Goal: Information Seeking & Learning: Learn about a topic

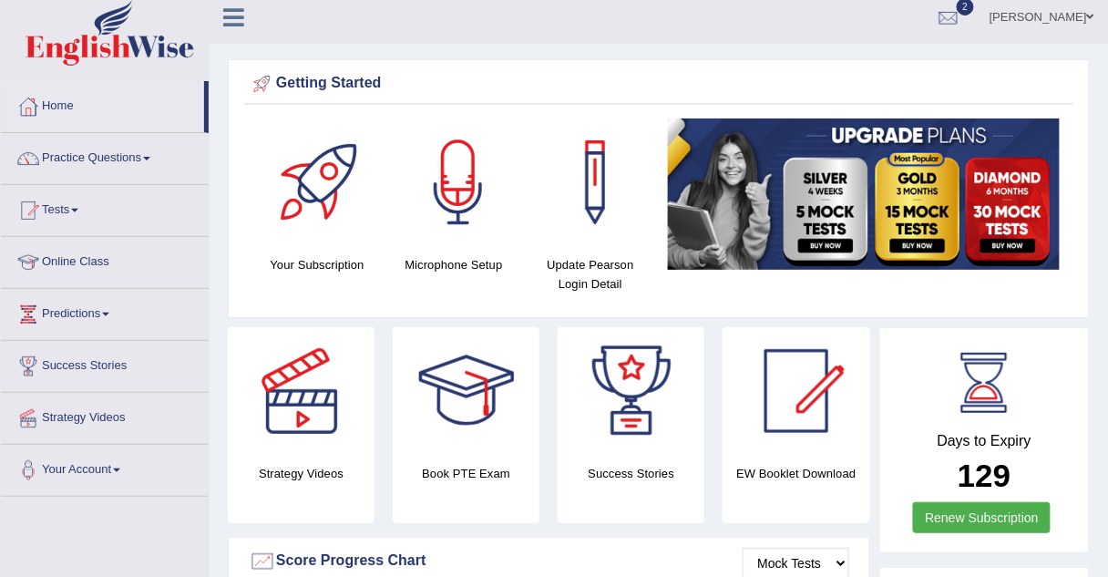
scroll to position [12, 0]
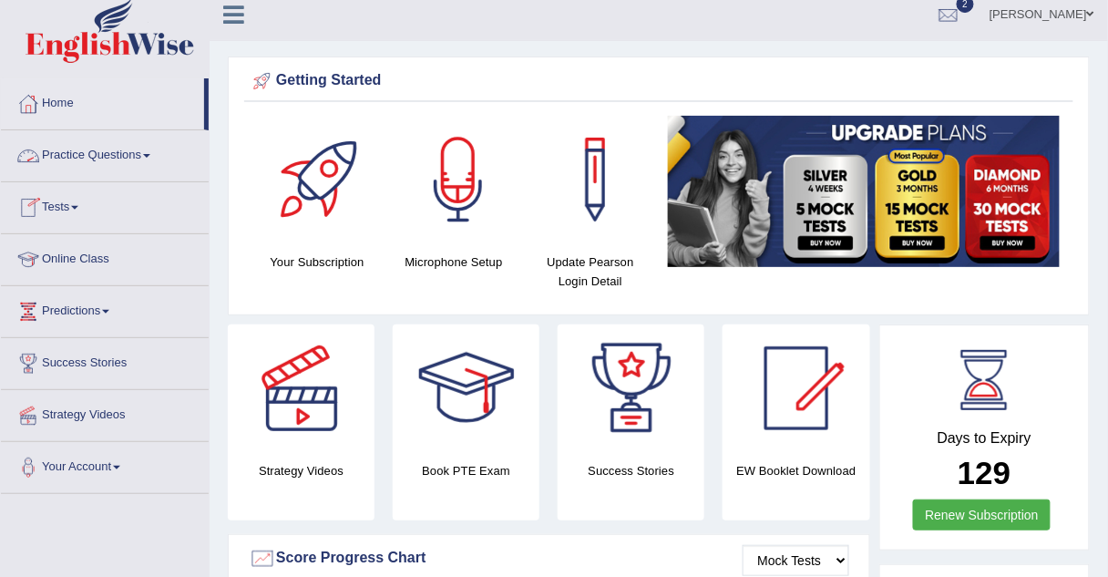
click at [93, 153] on link "Practice Questions" at bounding box center [105, 153] width 208 height 46
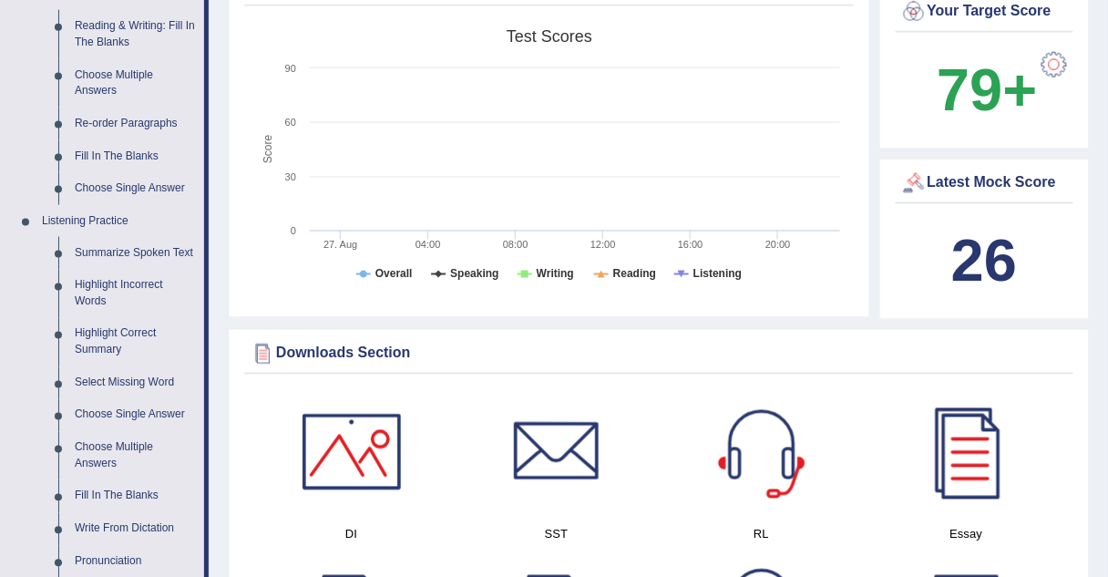
scroll to position [589, 0]
click at [110, 254] on link "Summarize Spoken Text" at bounding box center [136, 252] width 138 height 33
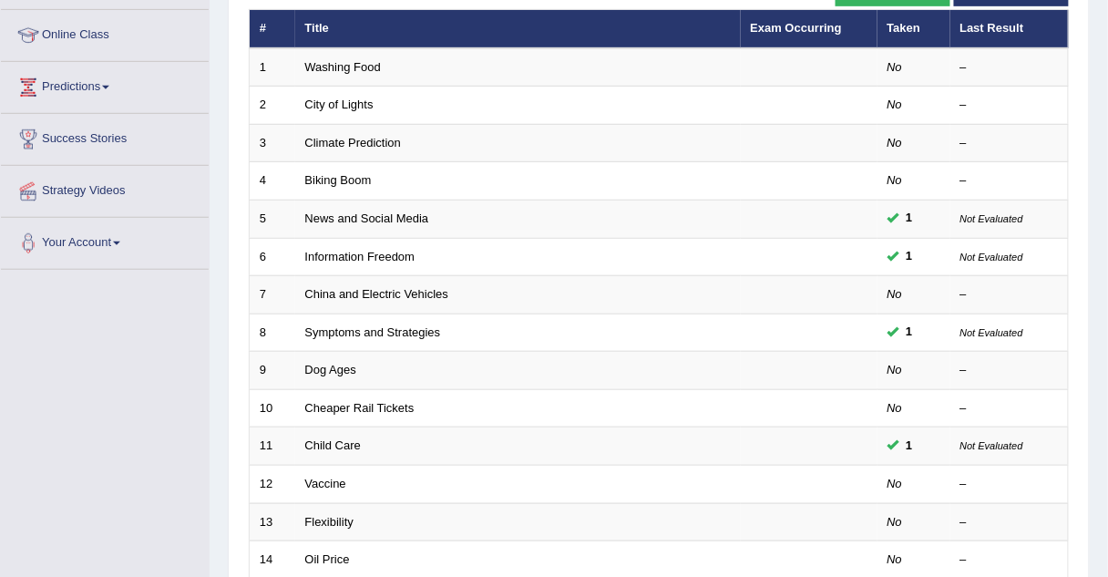
scroll to position [248, 0]
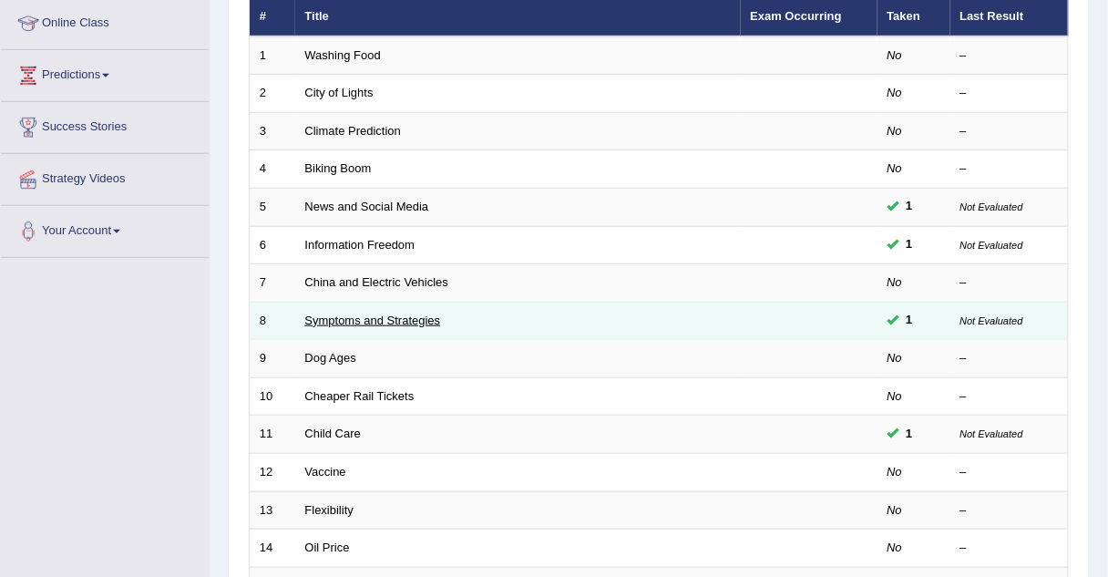
click at [418, 317] on link "Symptoms and Strategies" at bounding box center [373, 320] width 136 height 14
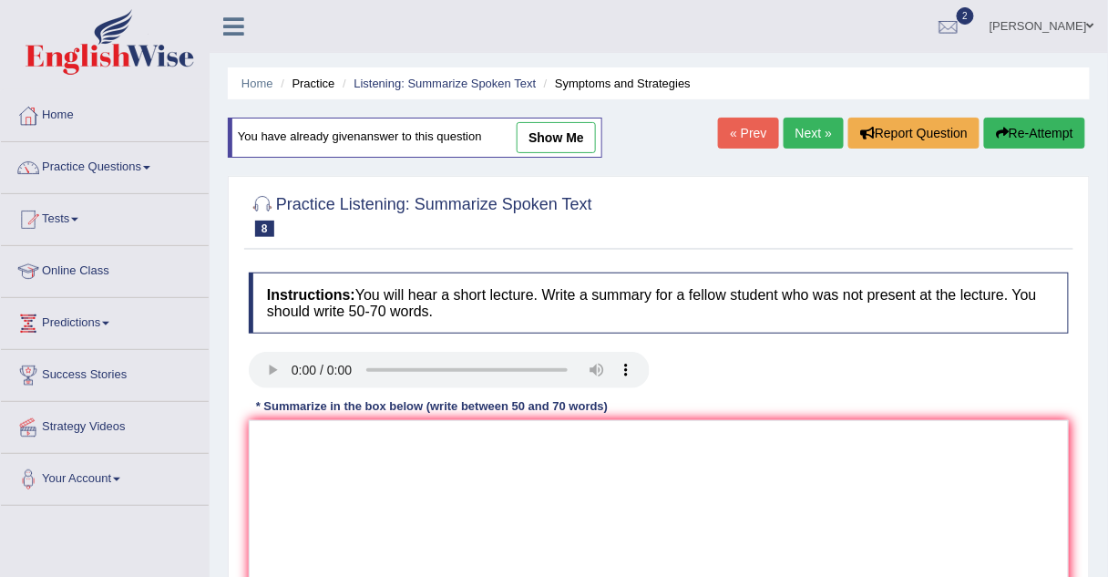
click at [565, 136] on link "show me" at bounding box center [556, 137] width 79 height 31
type textarea "since covid 19 . its new virus to spred very rapidly. in that symptoms like cou…"
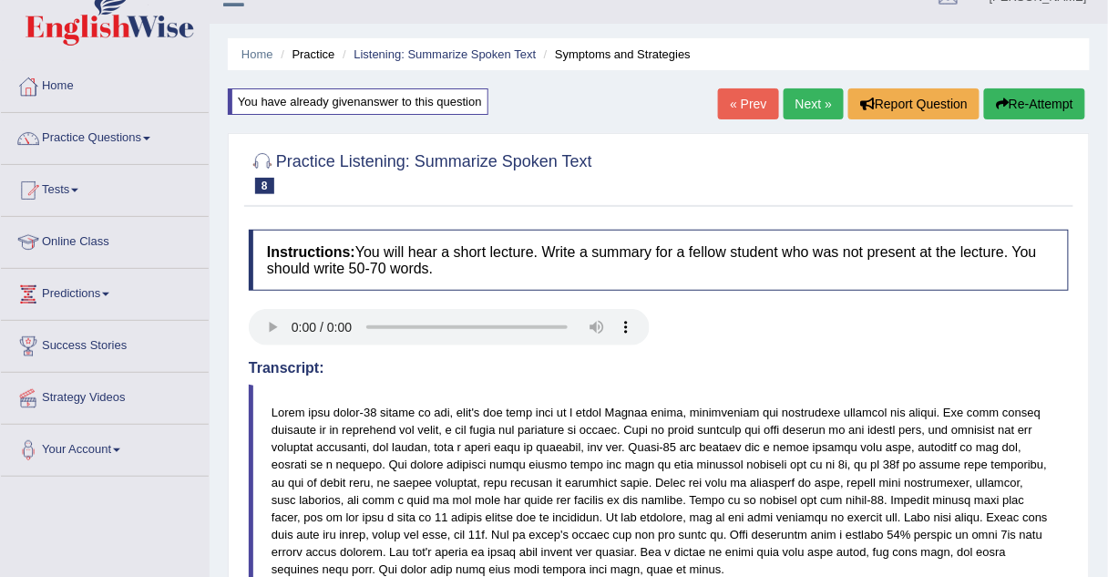
scroll to position [17, 0]
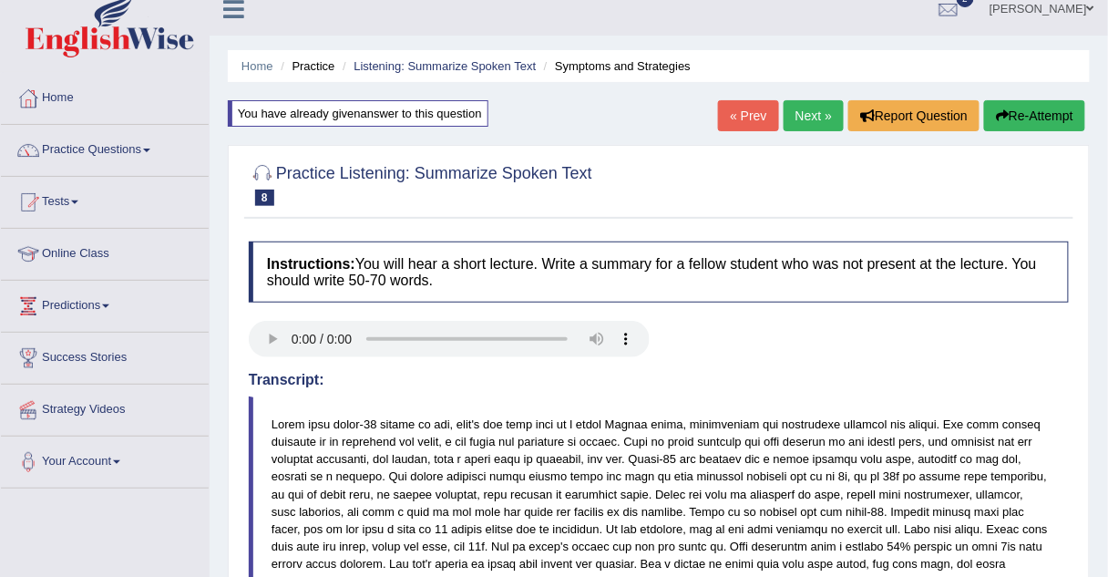
click at [797, 127] on link "Next »" at bounding box center [814, 115] width 60 height 31
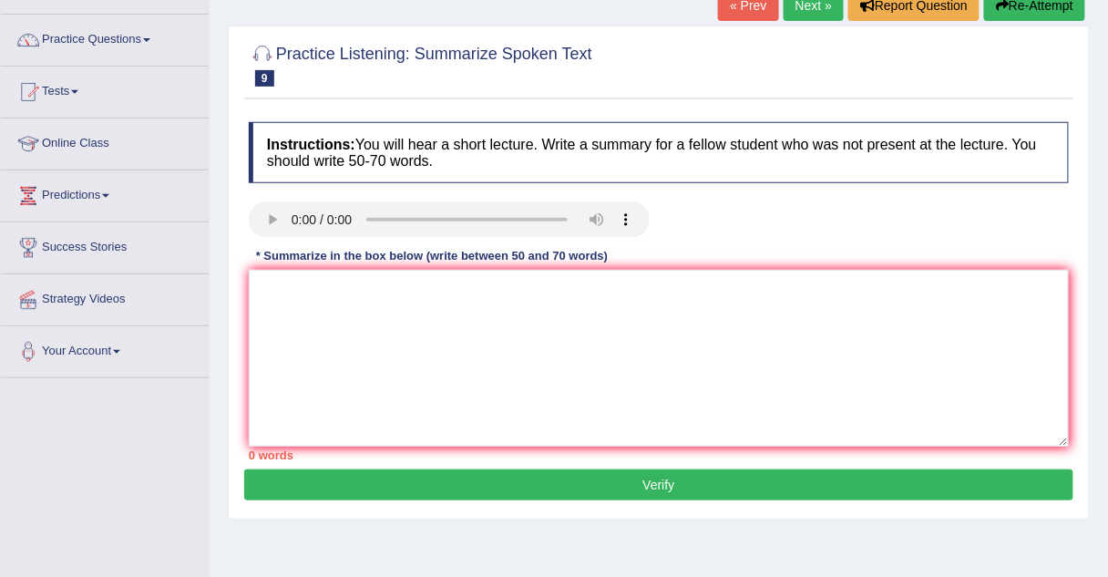
scroll to position [136, 0]
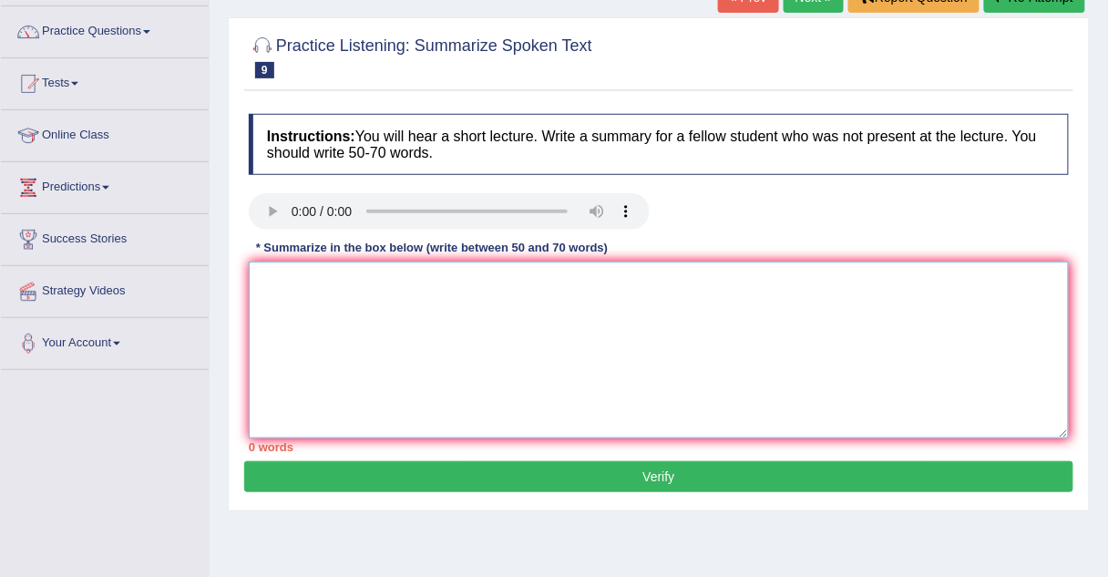
click at [508, 336] on textarea at bounding box center [659, 349] width 820 height 177
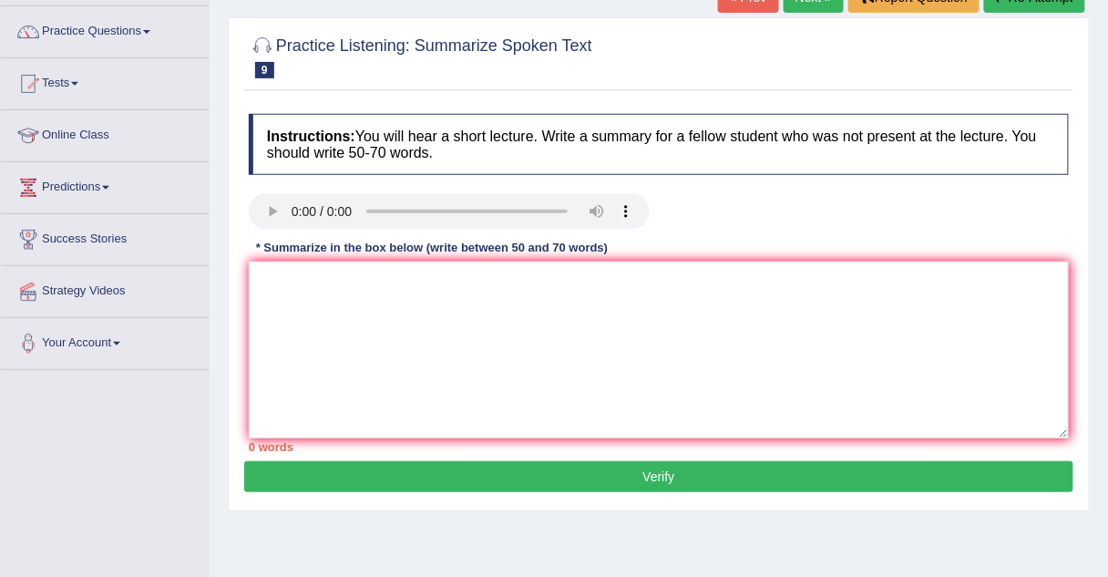
click at [550, 476] on button "Verify" at bounding box center [658, 476] width 829 height 31
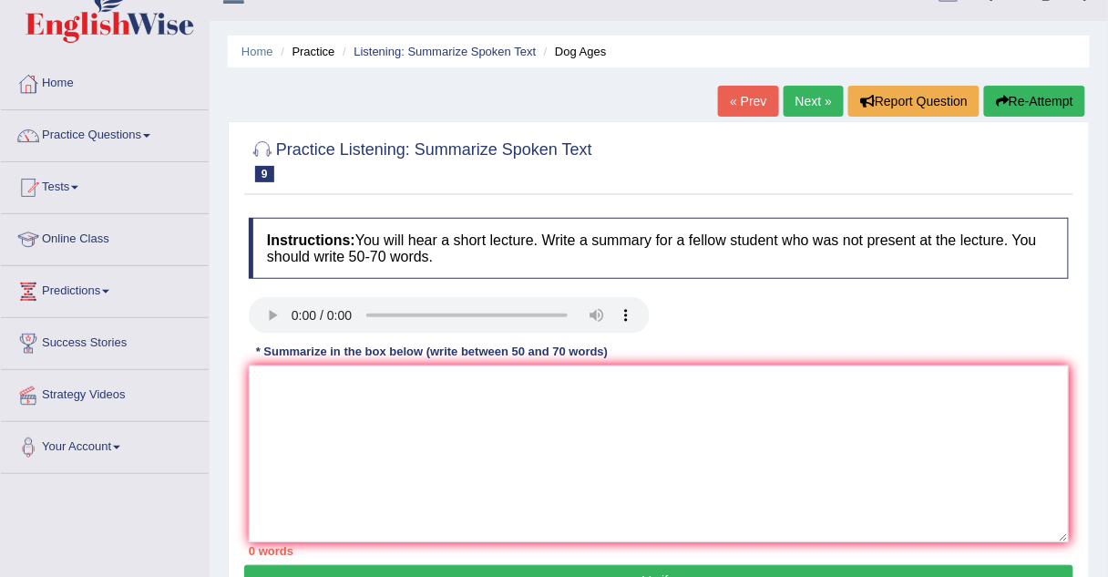
scroll to position [32, 0]
click at [796, 95] on link "Next »" at bounding box center [814, 101] width 60 height 31
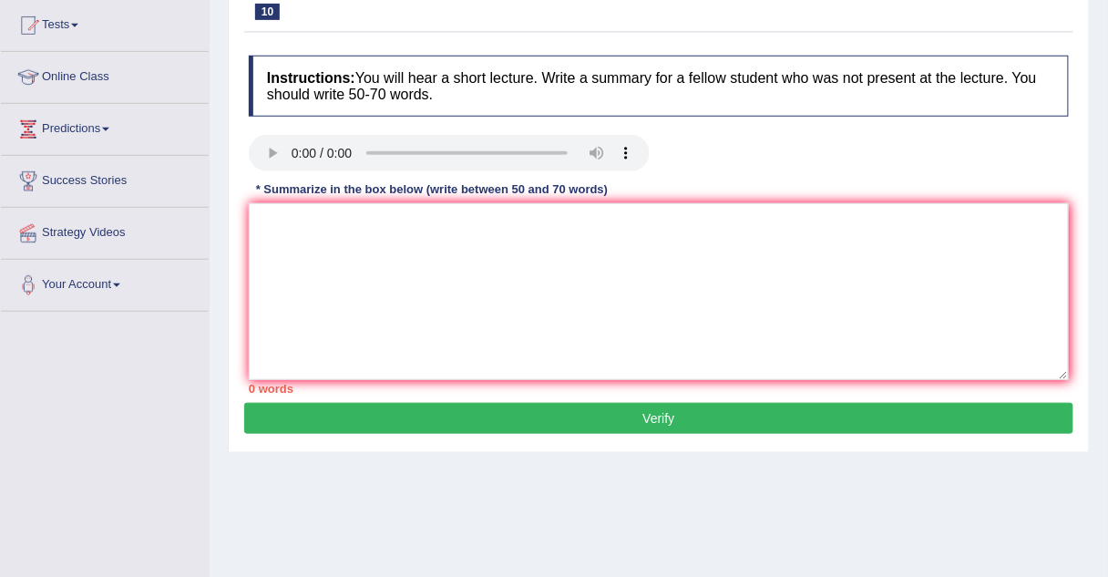
scroll to position [192, 0]
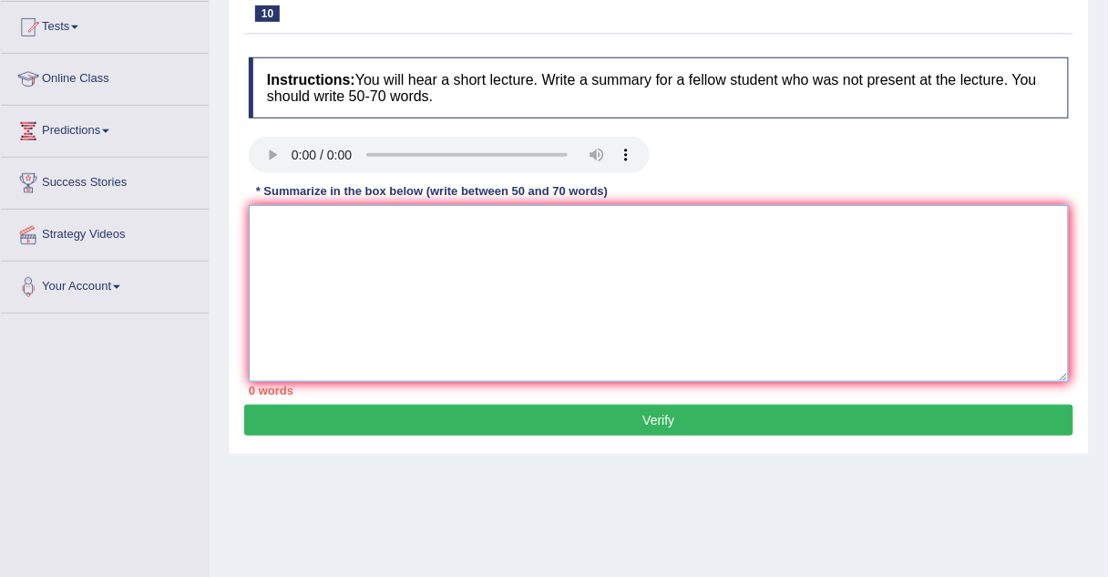
click at [263, 223] on textarea at bounding box center [659, 293] width 820 height 177
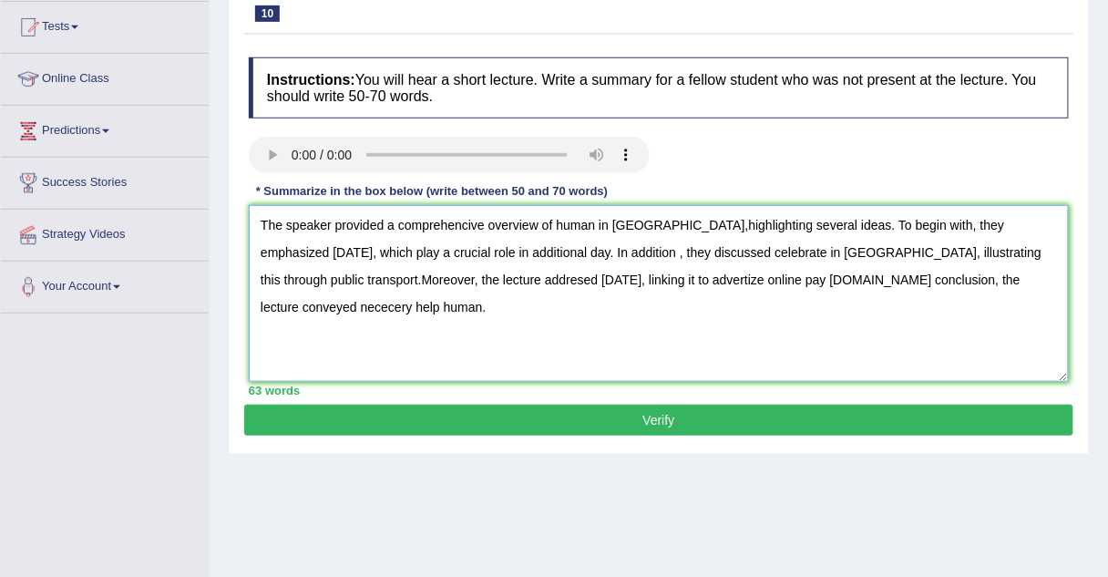
type textarea "The speaker provided a comprehencive overview of human in [GEOGRAPHIC_DATA],hig…"
click at [353, 409] on button "Verify" at bounding box center [658, 420] width 829 height 31
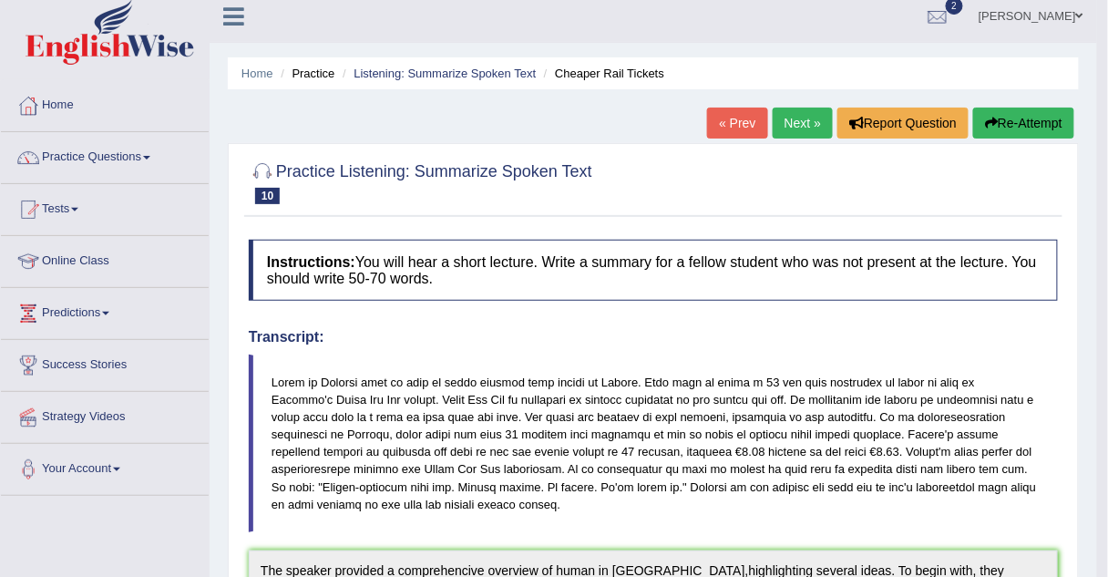
scroll to position [0, 0]
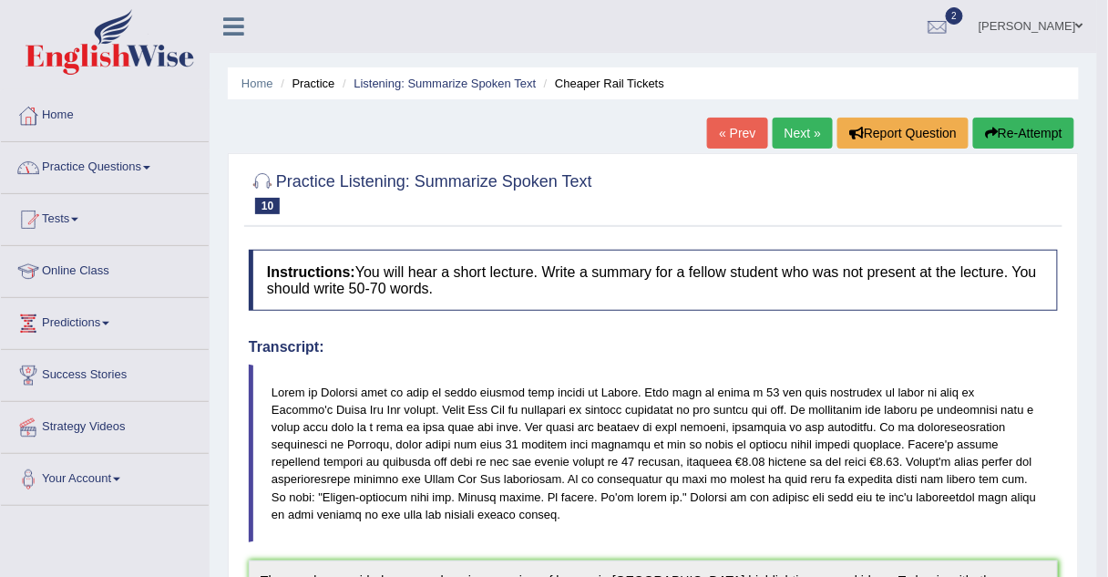
click at [131, 166] on link "Practice Questions" at bounding box center [105, 165] width 208 height 46
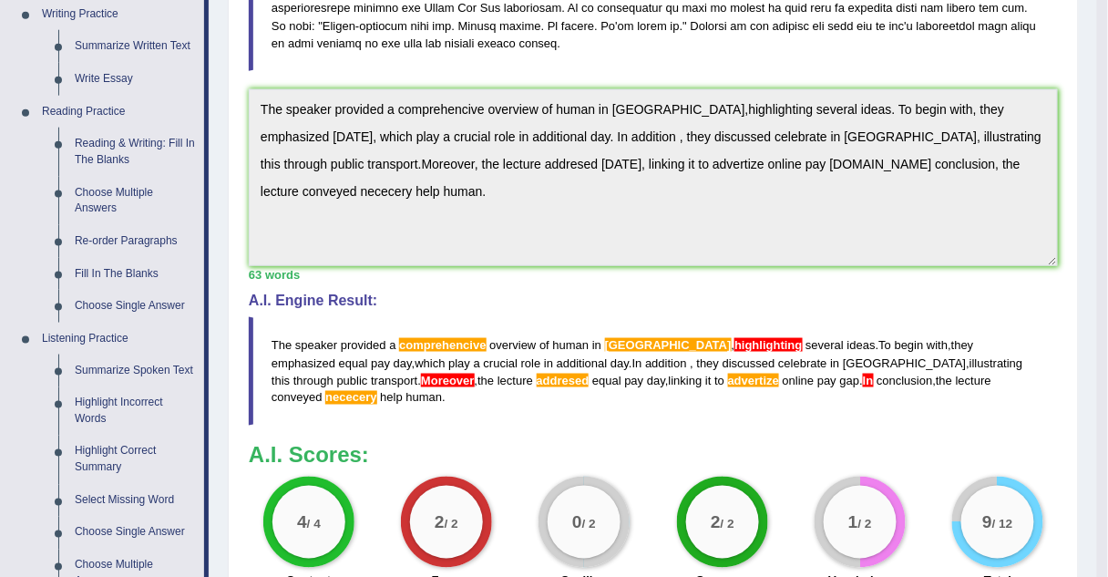
scroll to position [471, 0]
click at [87, 370] on link "Summarize Spoken Text" at bounding box center [136, 370] width 138 height 33
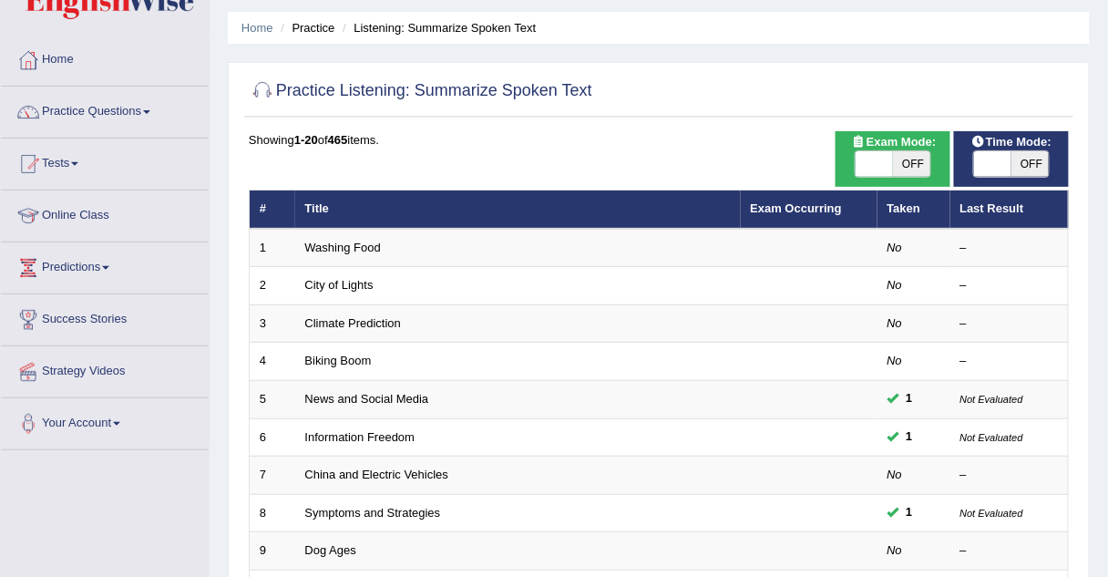
scroll to position [55, 0]
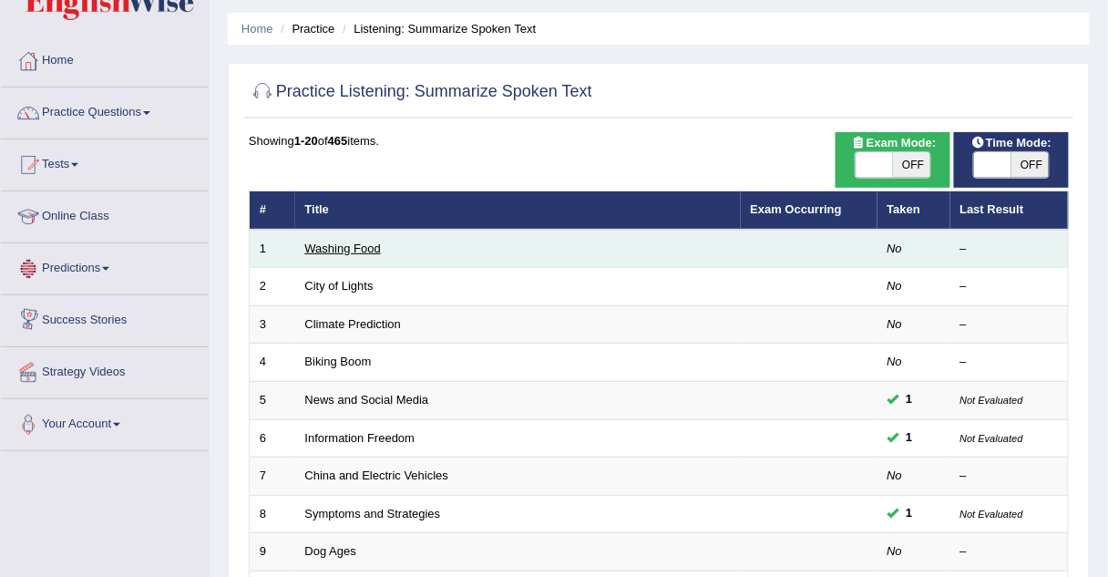
click at [343, 249] on link "Washing Food" at bounding box center [343, 248] width 76 height 14
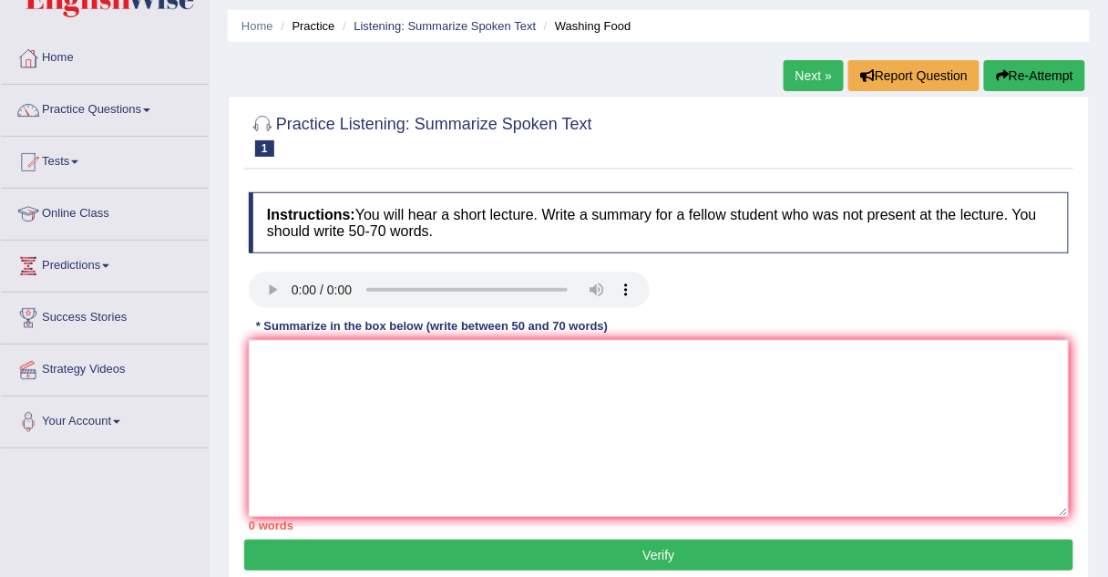
scroll to position [81, 0]
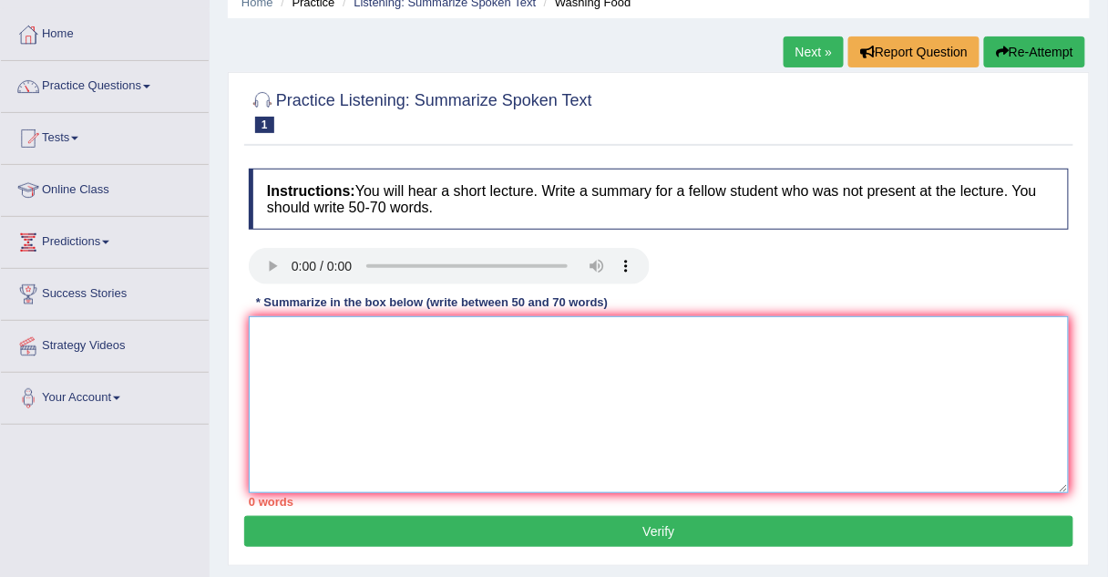
click at [272, 323] on textarea at bounding box center [659, 404] width 820 height 177
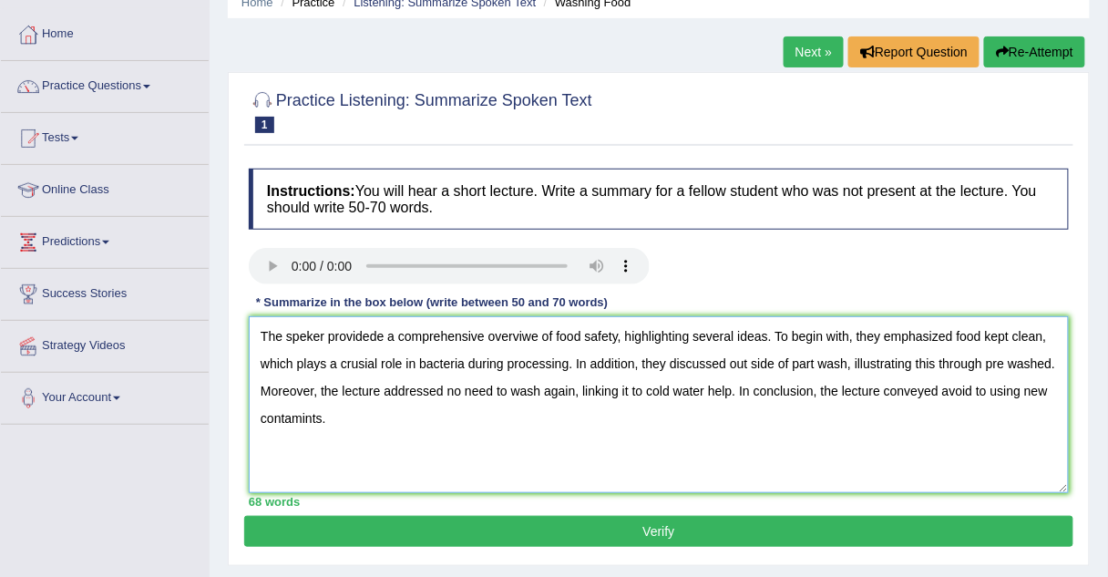
type textarea "The speker providede a comprehensive overviwe of food safety, highlighting seve…"
click at [302, 517] on button "Verify" at bounding box center [658, 531] width 829 height 31
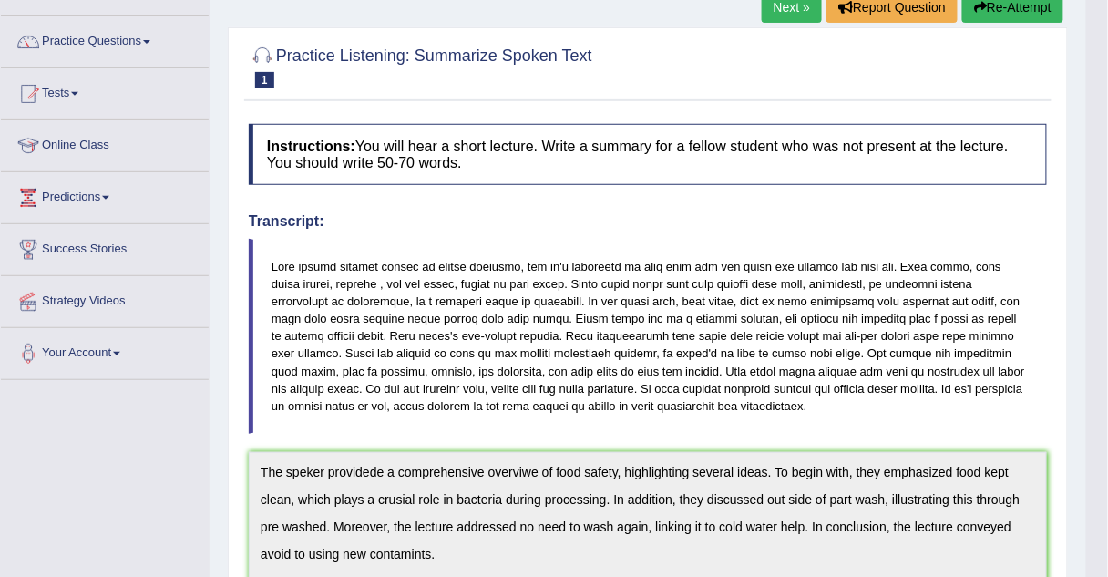
scroll to position [0, 0]
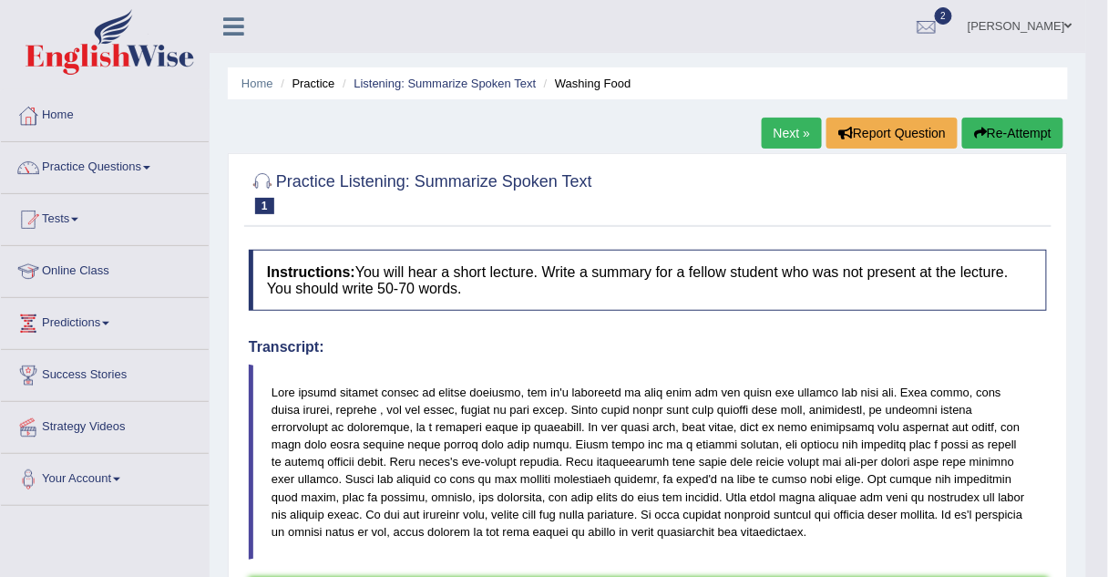
click at [790, 134] on link "Next »" at bounding box center [792, 133] width 60 height 31
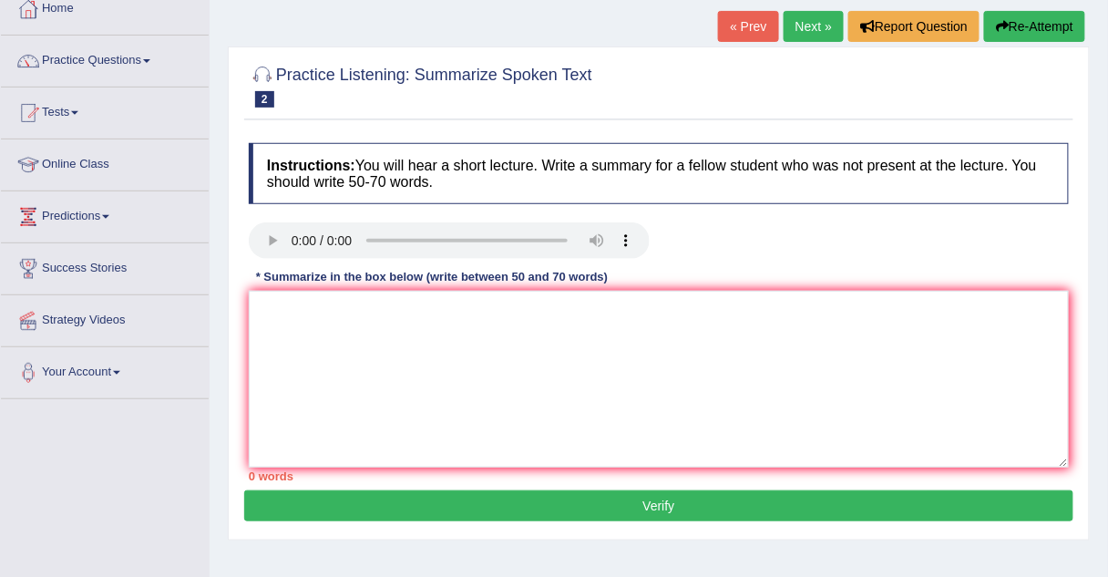
scroll to position [105, 0]
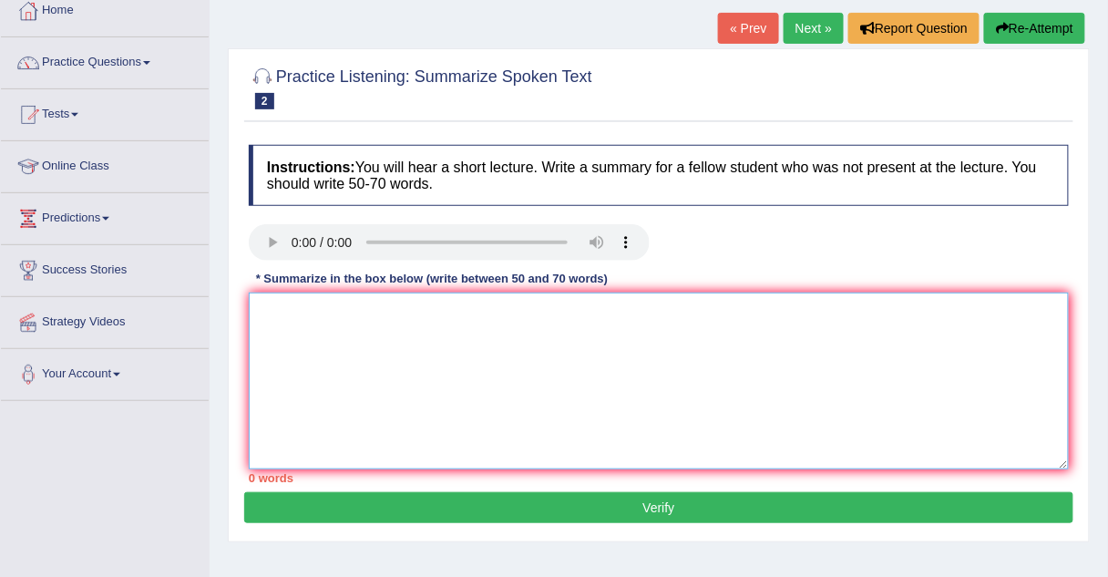
click at [288, 308] on textarea at bounding box center [659, 380] width 820 height 177
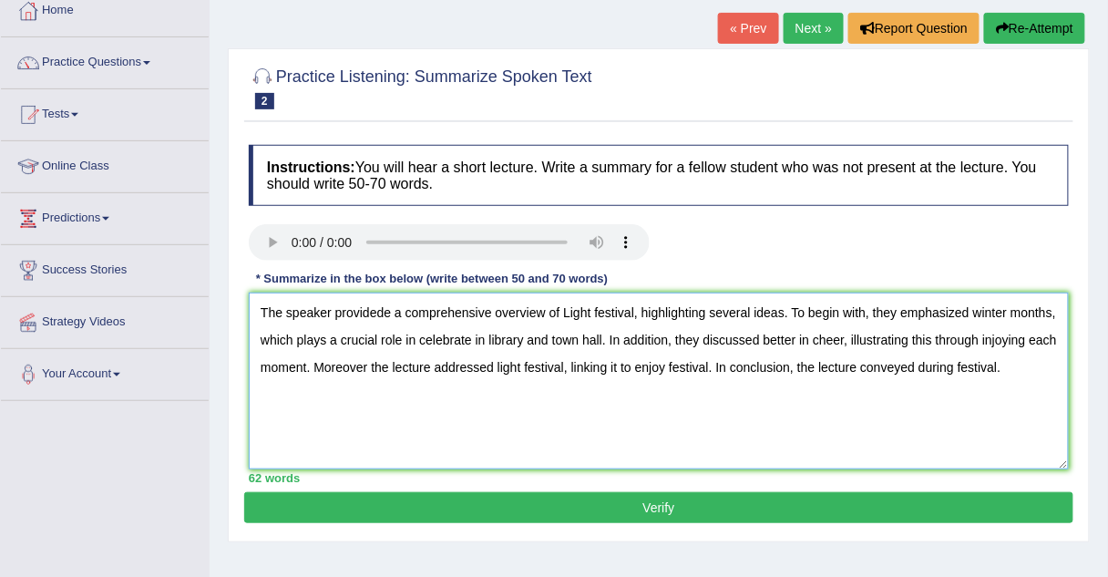
scroll to position [225, 0]
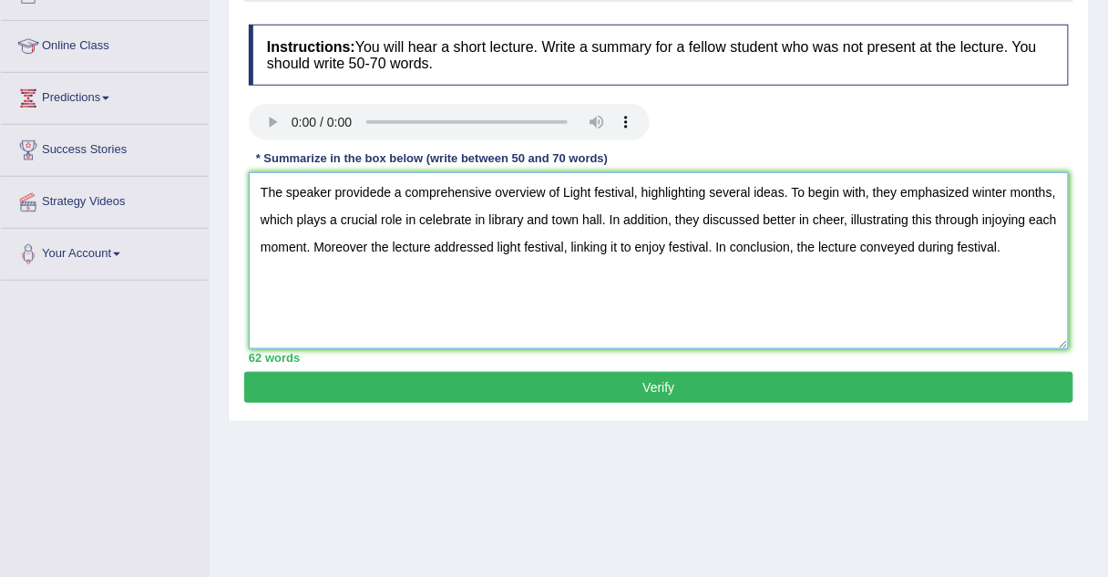
type textarea "The speaker providede a comprehensive overview of Light festival, highlighting …"
click at [342, 380] on button "Verify" at bounding box center [658, 387] width 829 height 31
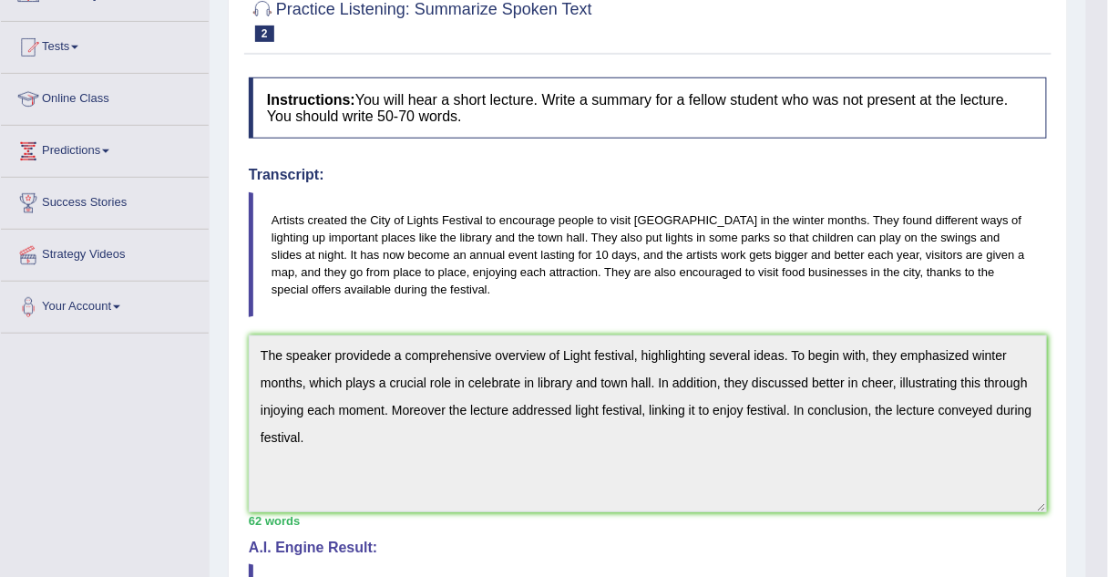
scroll to position [0, 0]
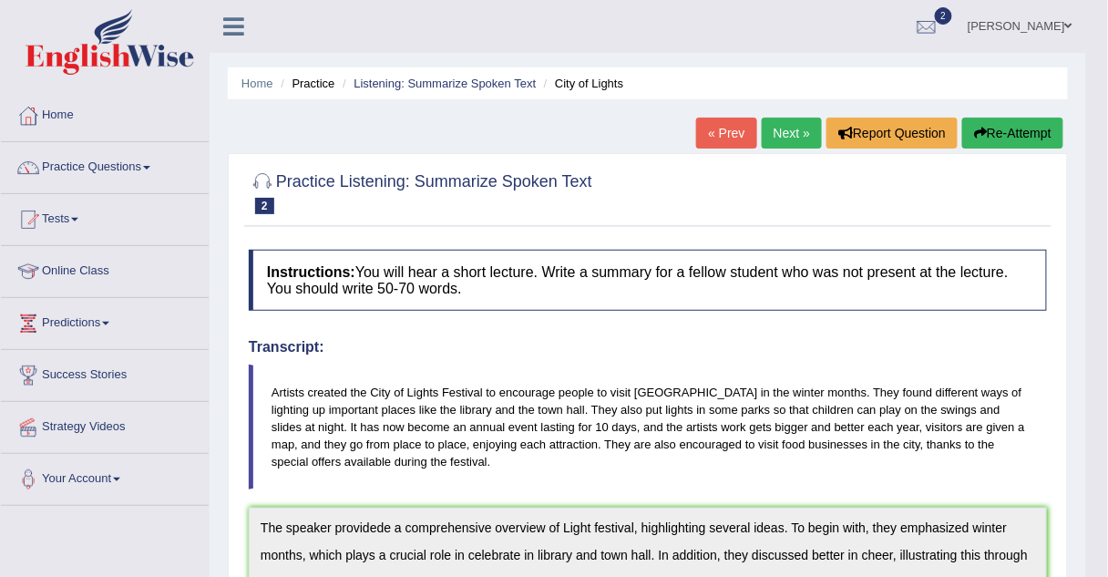
click at [788, 133] on link "Next »" at bounding box center [792, 133] width 60 height 31
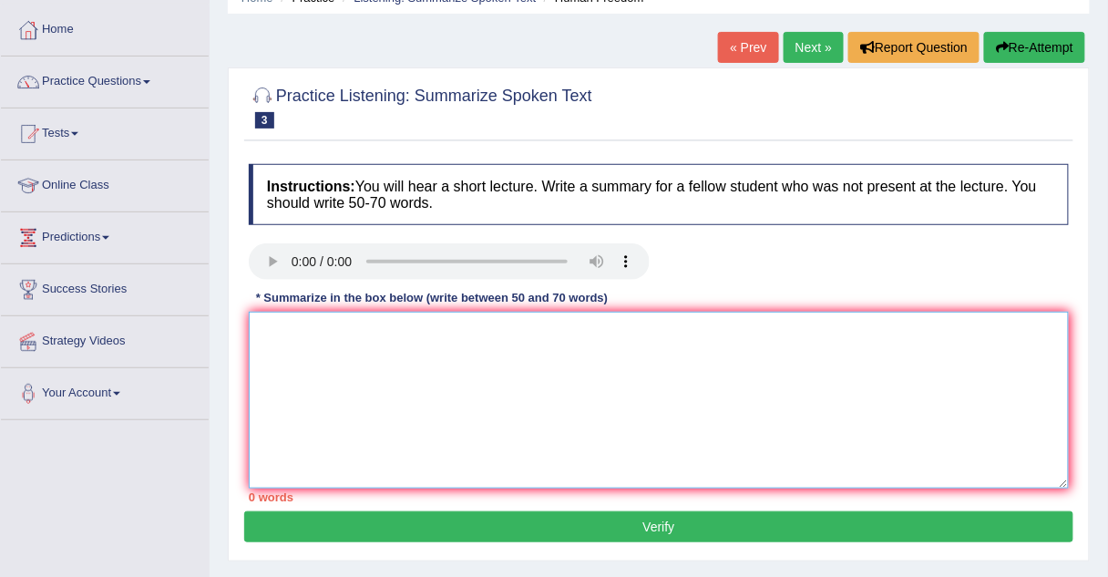
click at [269, 323] on textarea at bounding box center [659, 400] width 820 height 177
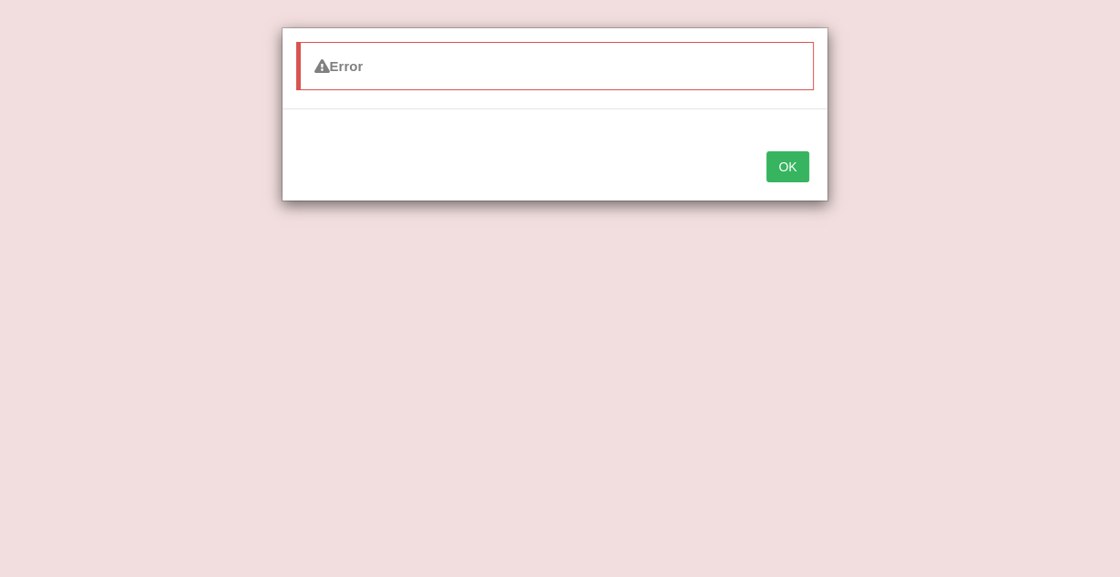
type textarea "The speaker provided a comprehensive overview of early stage human freedom, hig…"
click at [784, 168] on button "OK" at bounding box center [787, 166] width 42 height 31
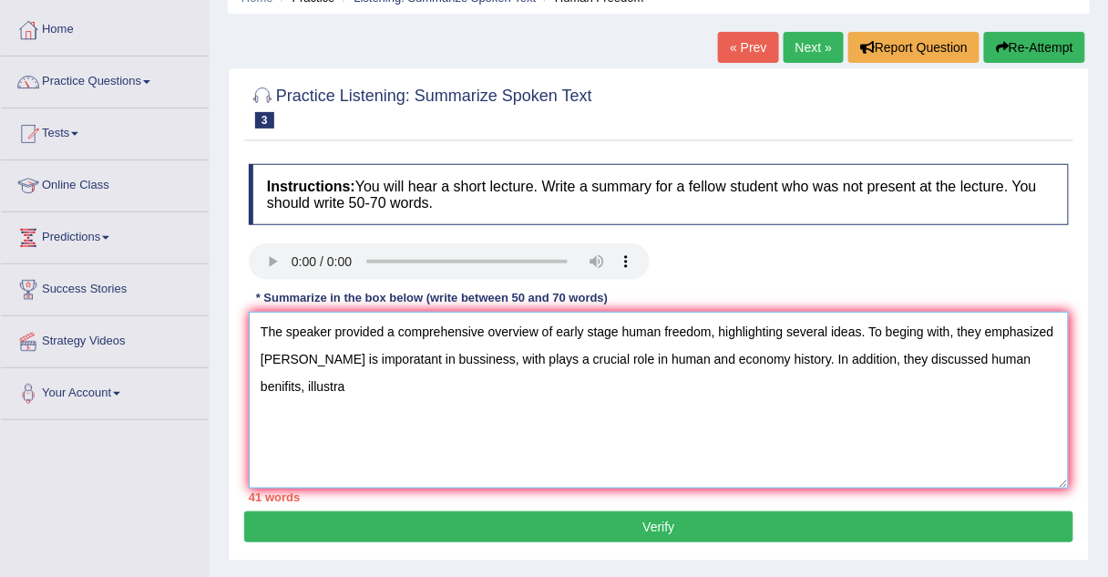
click at [1053, 356] on textarea "The speaker provided a comprehensive overview of early stage human freedom, hig…" at bounding box center [659, 400] width 820 height 177
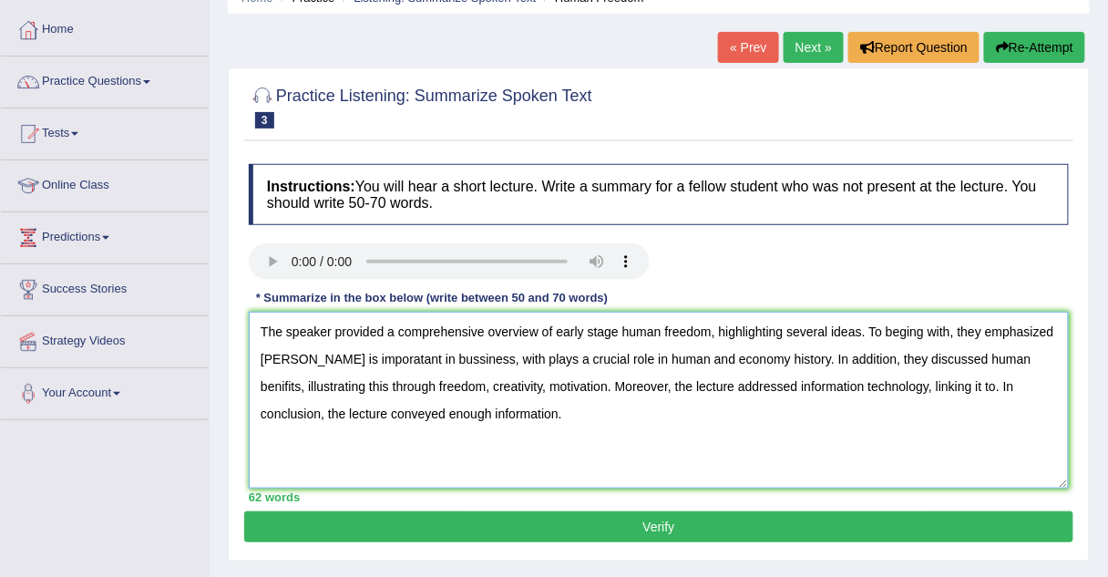
type textarea "The speaker provided a comprehensive overview of early stage human freedom, hig…"
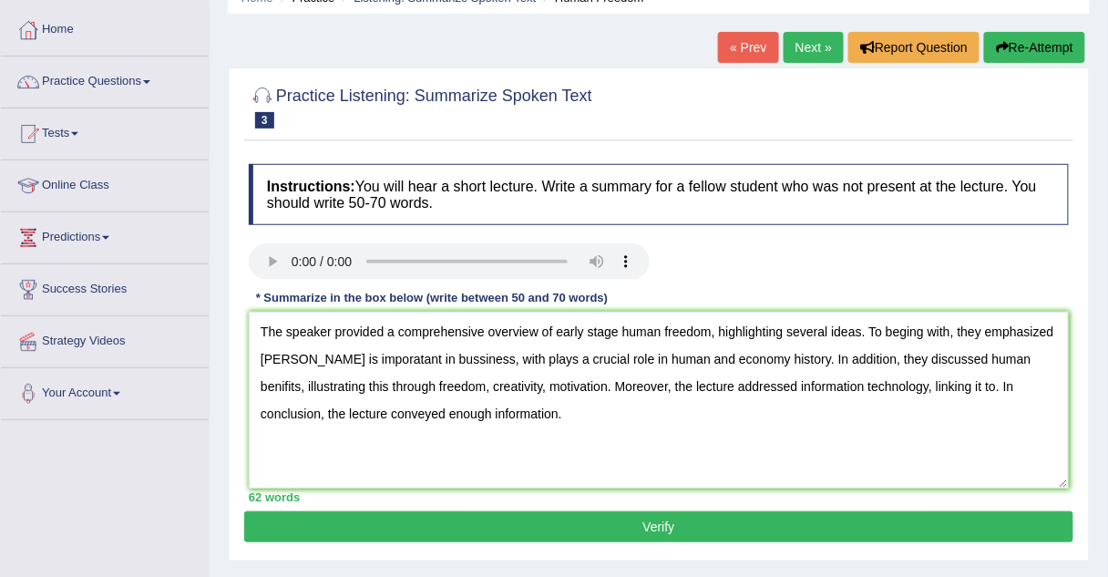
click at [684, 533] on button "Verify" at bounding box center [658, 526] width 829 height 31
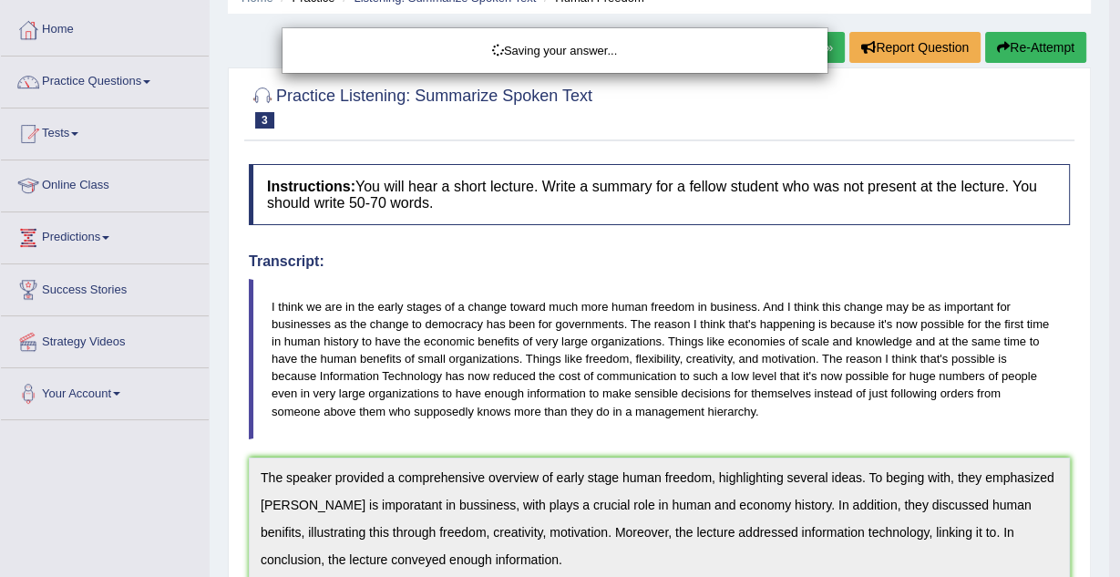
click at [638, 119] on div "Saving your answer..." at bounding box center [560, 288] width 1120 height 577
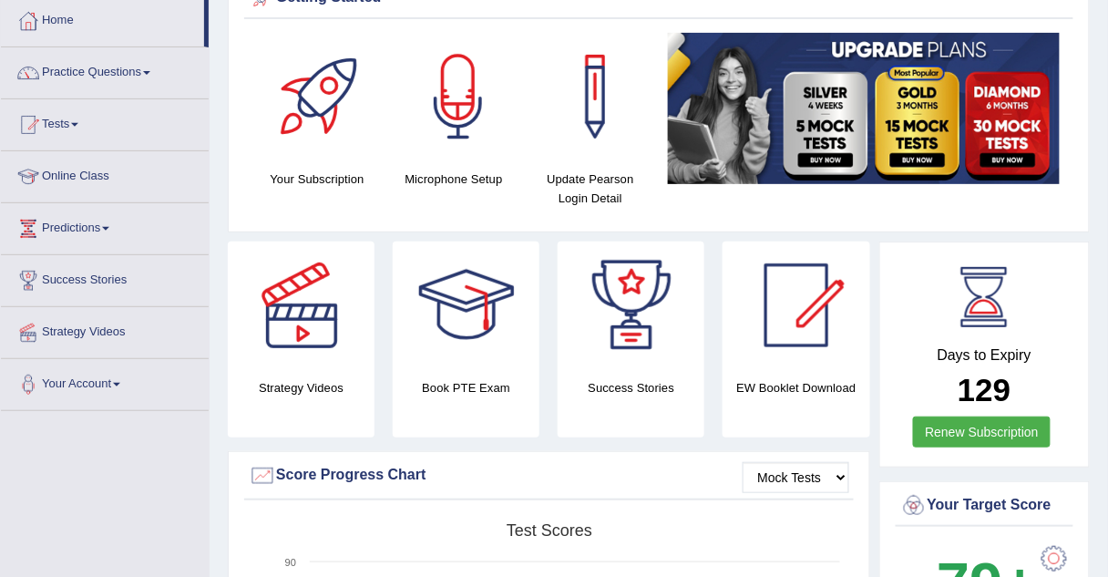
scroll to position [95, 0]
click at [84, 78] on link "Practice Questions" at bounding box center [105, 70] width 208 height 46
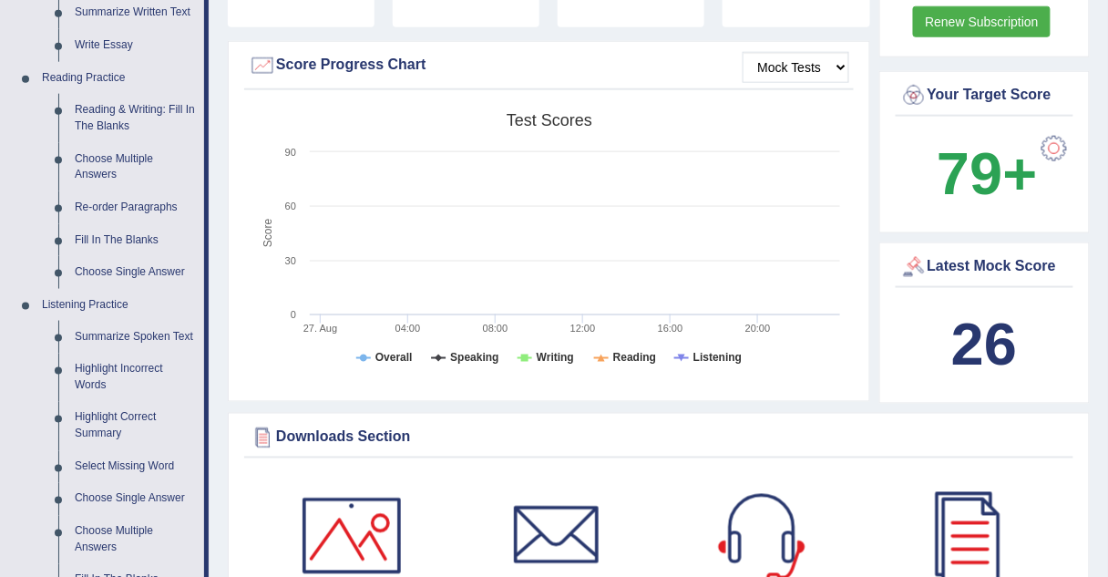
scroll to position [517, 0]
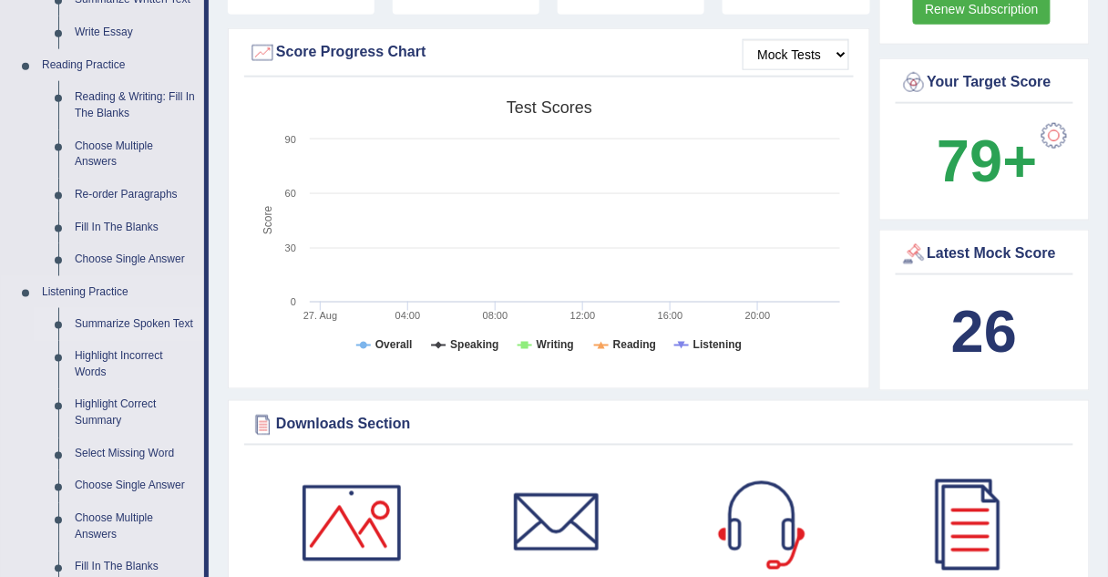
click at [92, 326] on link "Summarize Spoken Text" at bounding box center [136, 324] width 138 height 33
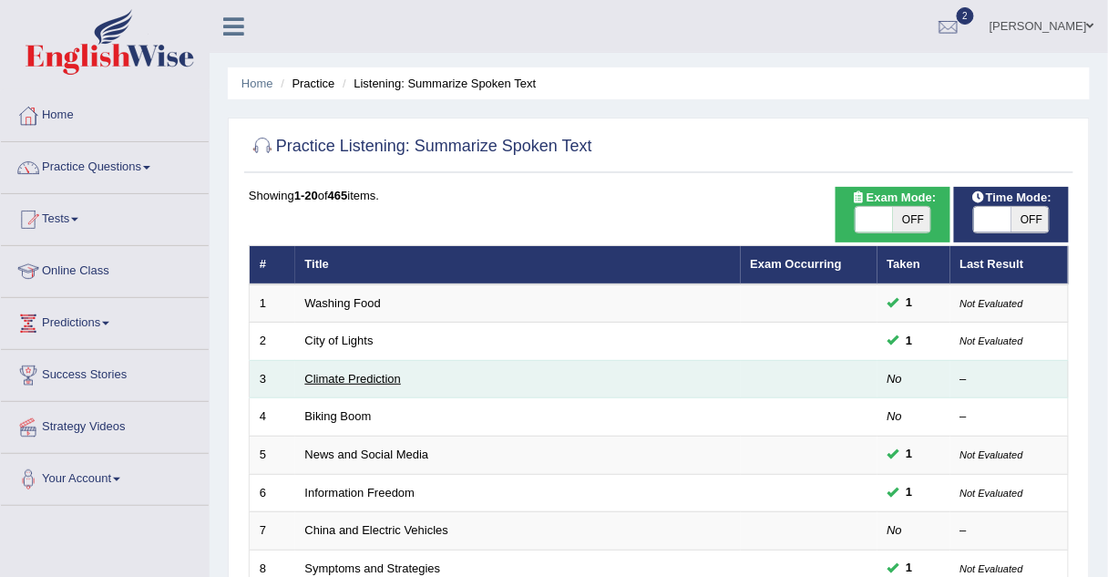
click at [311, 373] on link "Climate Prediction" at bounding box center [353, 379] width 97 height 14
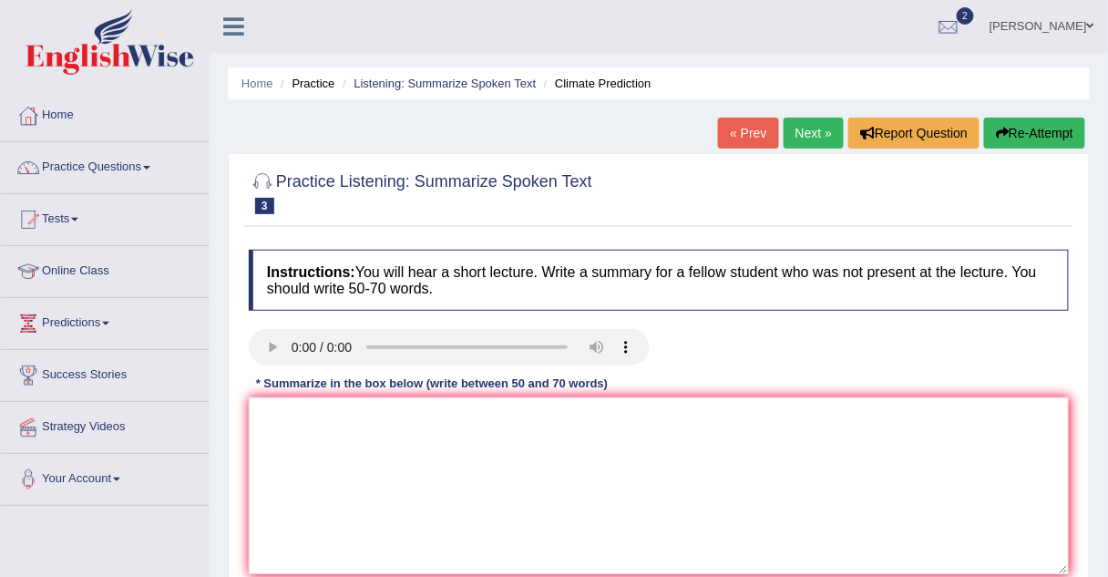
click at [748, 139] on link "« Prev" at bounding box center [748, 133] width 60 height 31
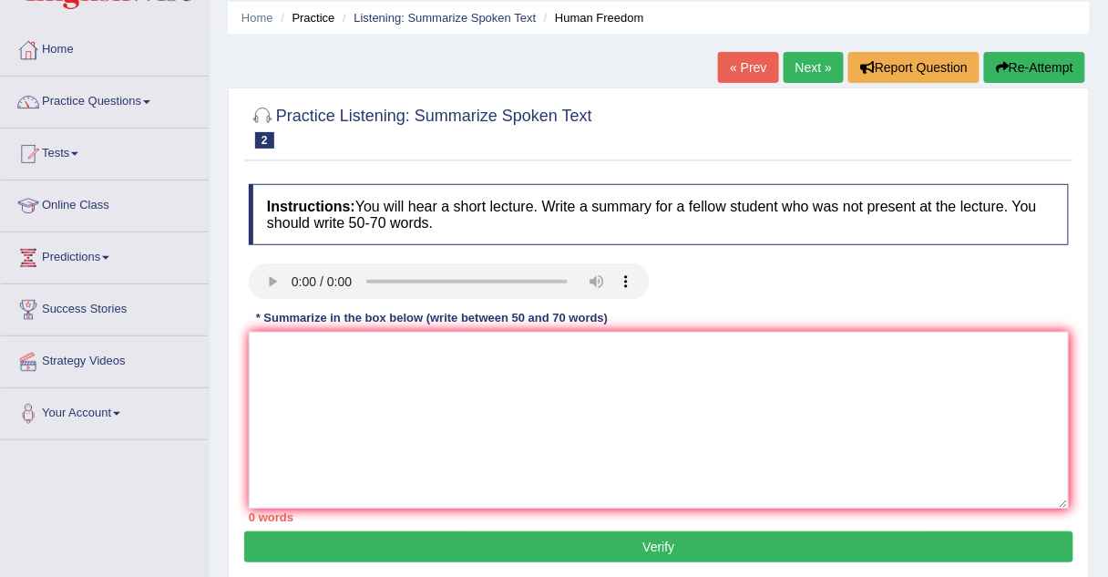
scroll to position [65, 0]
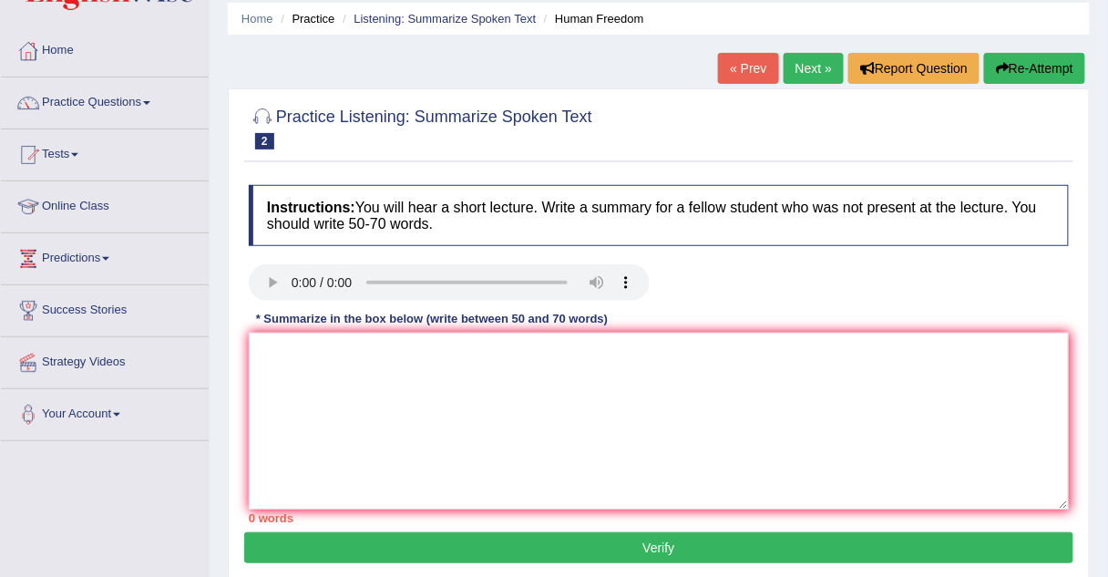
click at [113, 106] on link "Practice Questions" at bounding box center [105, 100] width 208 height 46
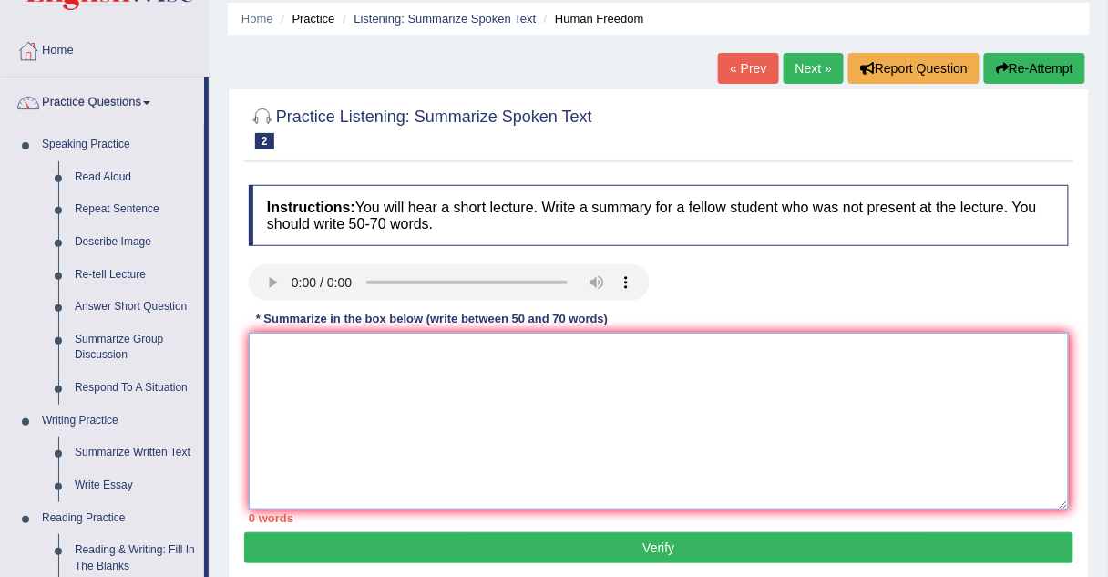
click at [267, 343] on textarea at bounding box center [659, 421] width 820 height 177
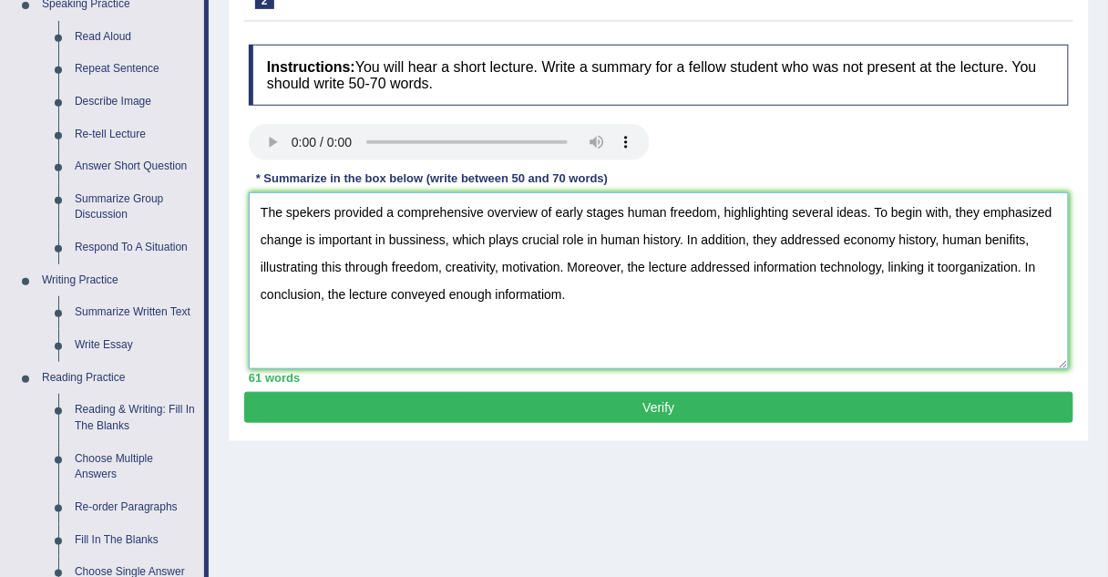
scroll to position [207, 0]
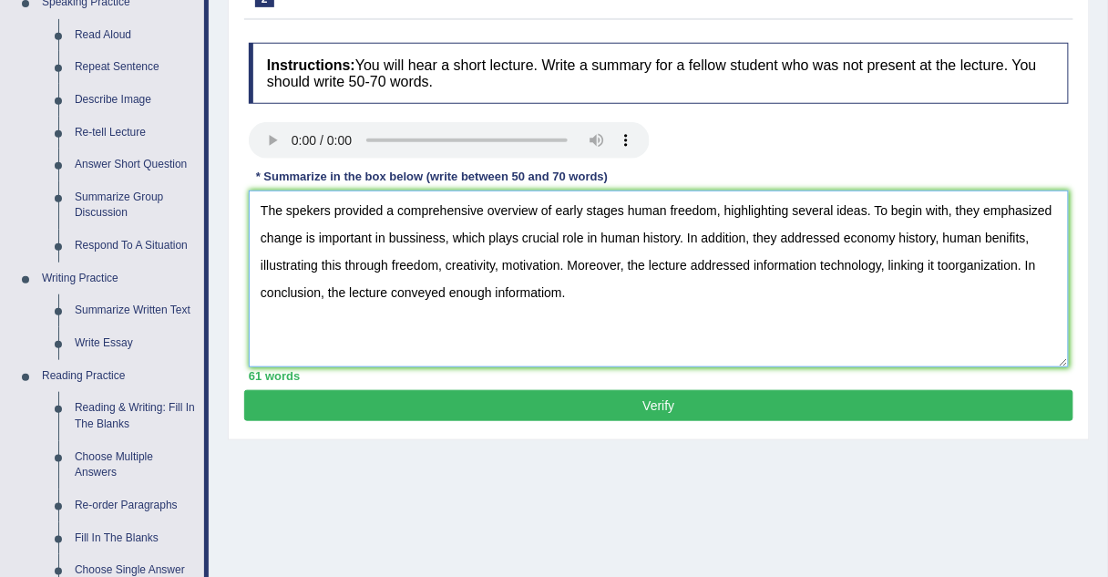
type textarea "The spekers provided a comprehensive overview of early stages human freedom, hi…"
click at [325, 414] on button "Verify" at bounding box center [658, 405] width 829 height 31
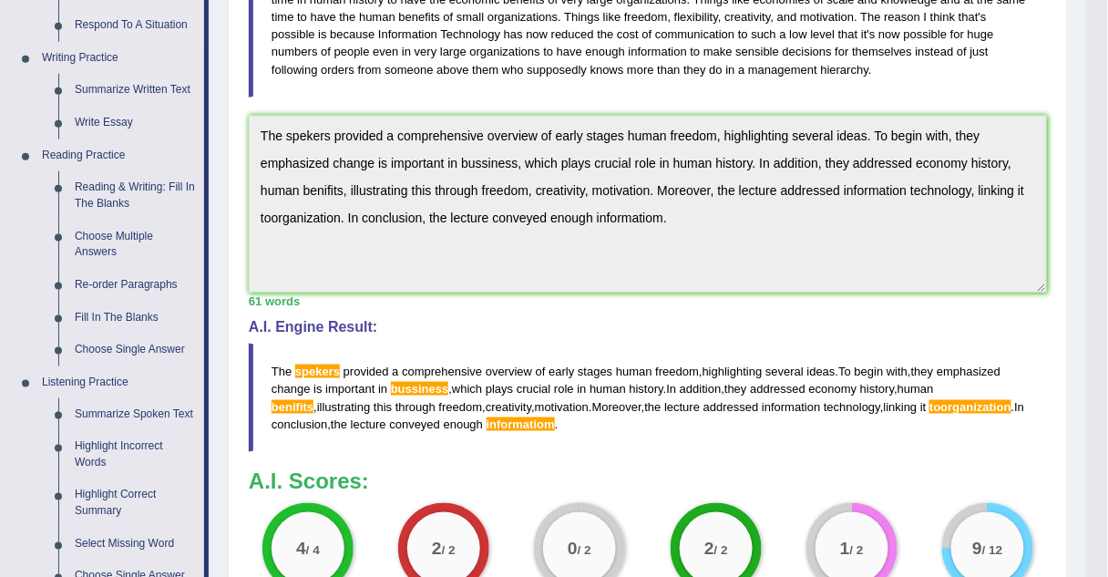
scroll to position [428, 0]
click at [98, 416] on link "Summarize Spoken Text" at bounding box center [136, 413] width 138 height 33
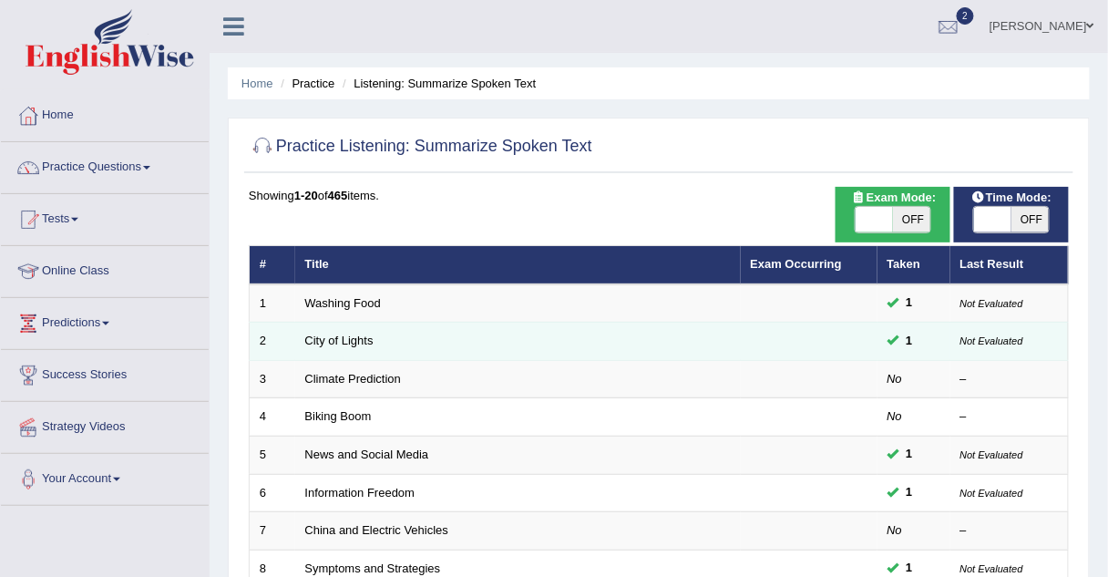
scroll to position [11, 0]
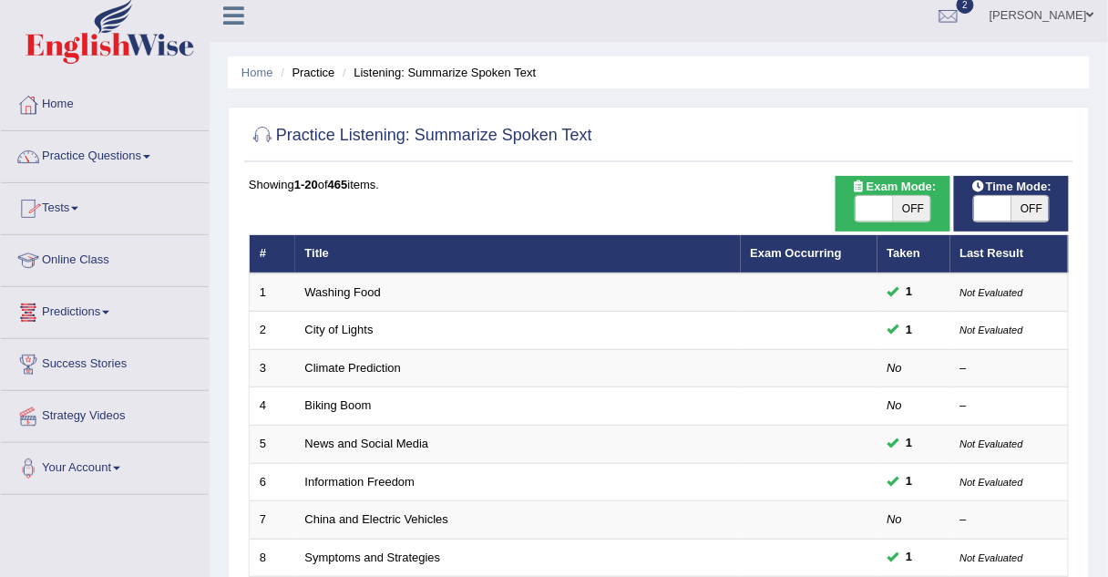
click at [93, 261] on link "Online Class" at bounding box center [105, 258] width 208 height 46
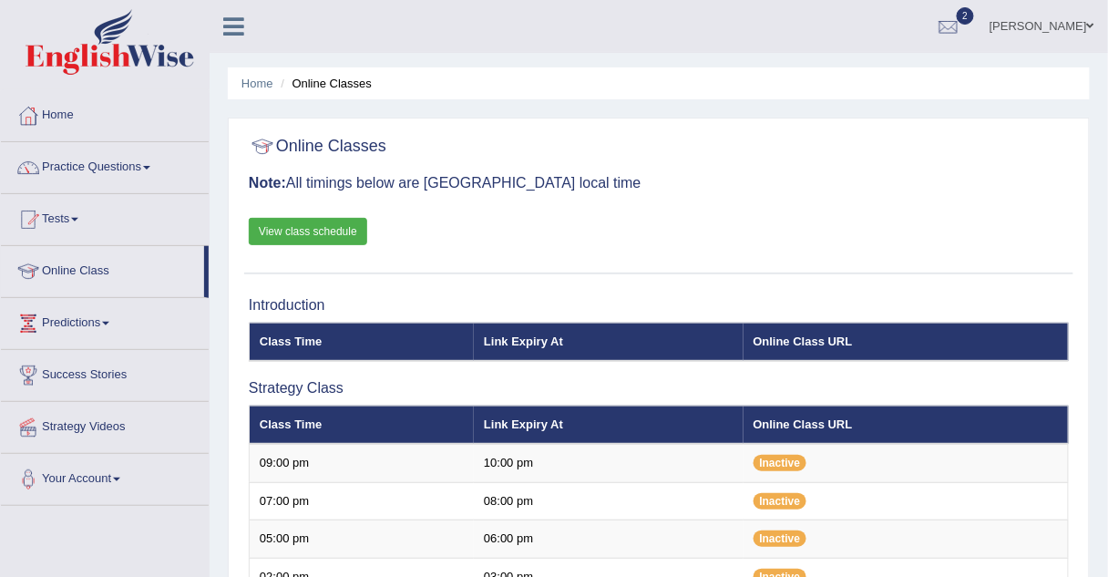
click at [278, 231] on link "View class schedule" at bounding box center [308, 231] width 118 height 27
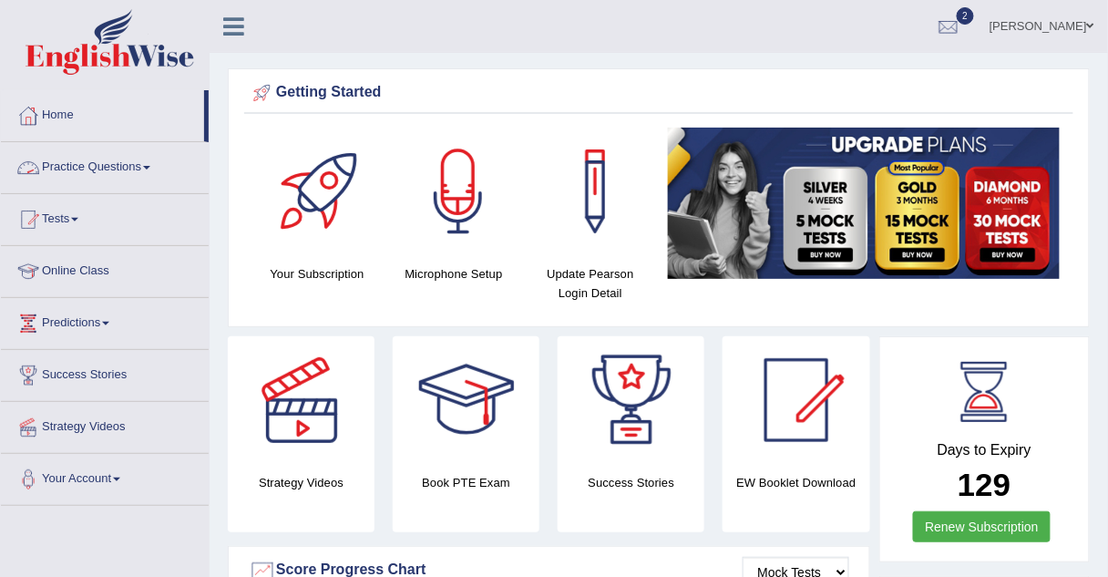
click at [58, 163] on link "Practice Questions" at bounding box center [105, 165] width 208 height 46
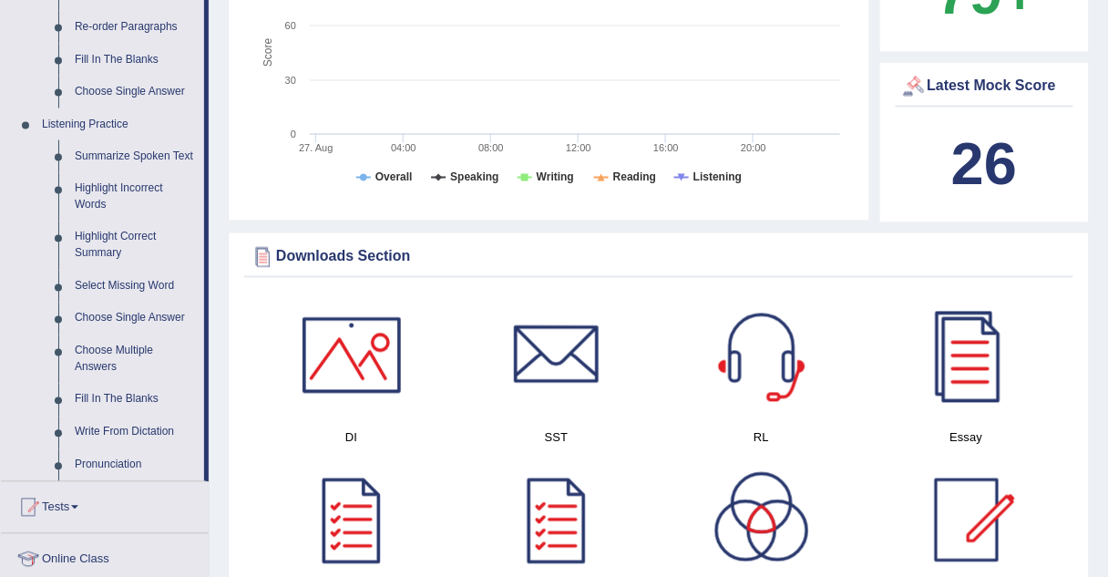
scroll to position [690, 0]
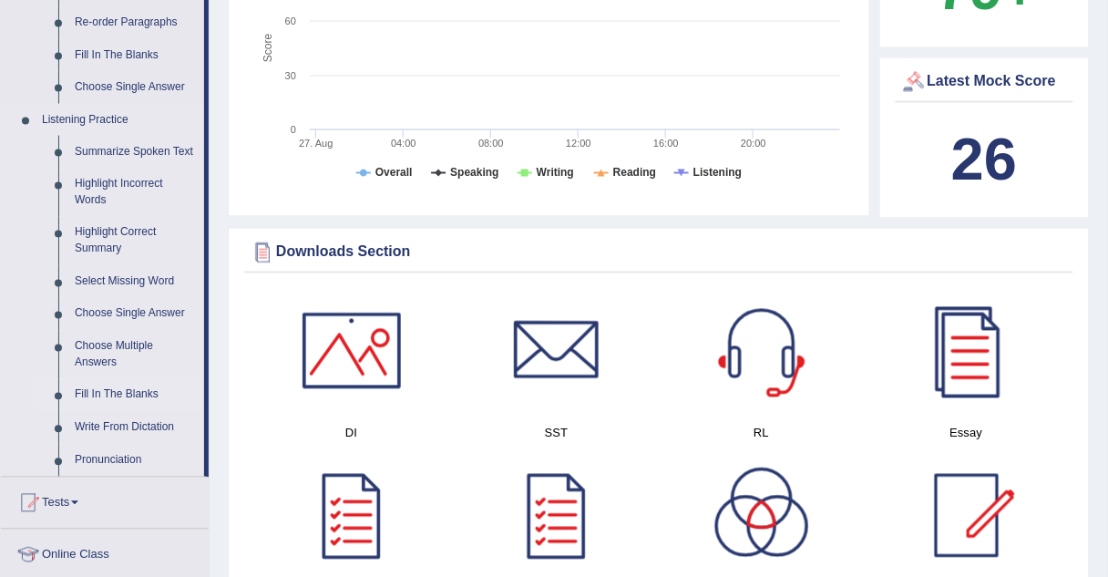
click at [79, 398] on link "Fill In The Blanks" at bounding box center [136, 395] width 138 height 33
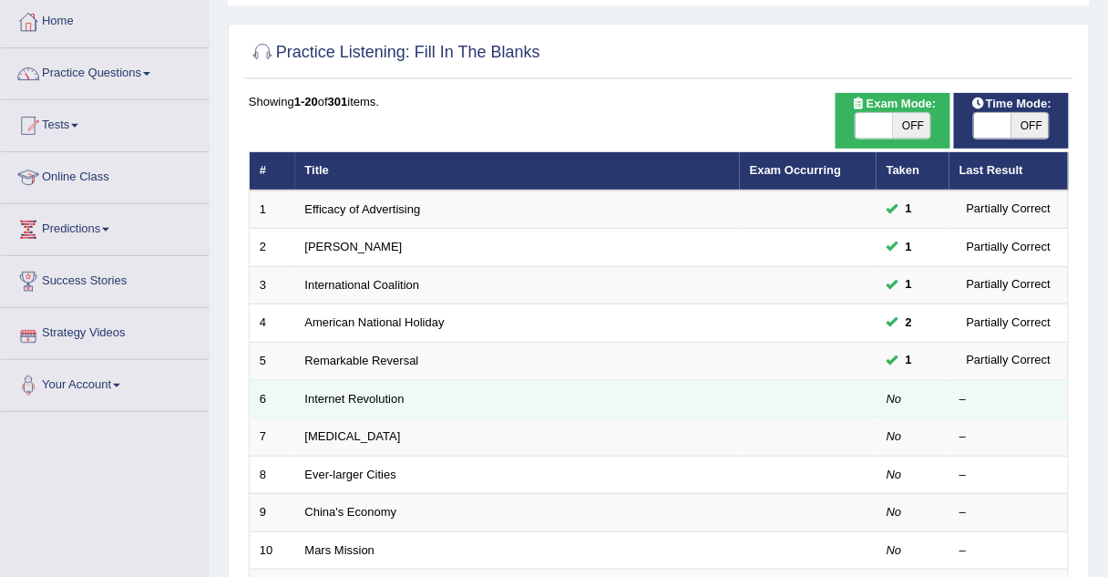
scroll to position [93, 0]
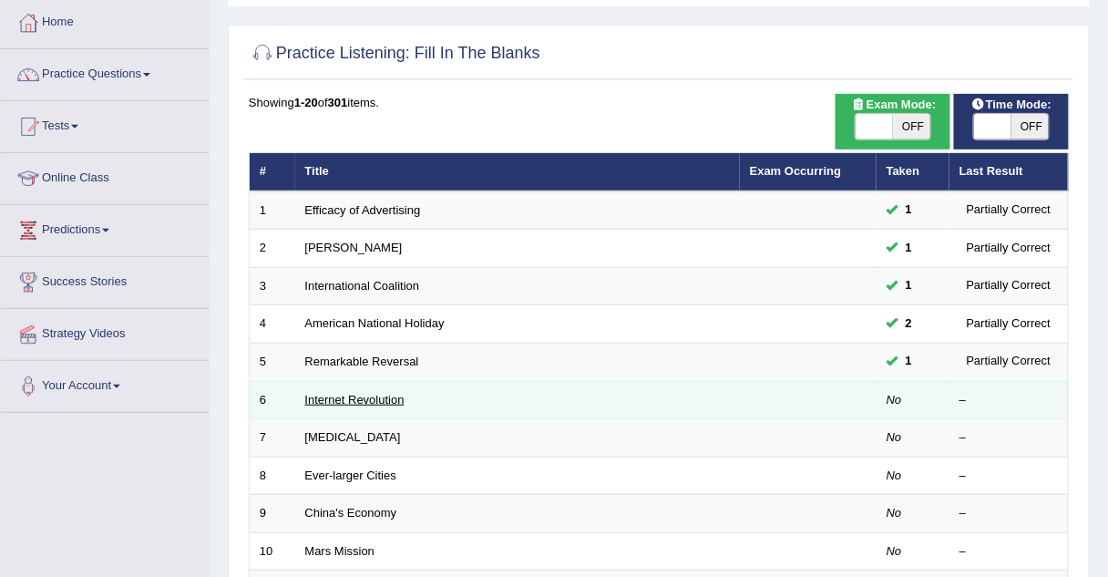
click at [348, 396] on link "Internet Revolution" at bounding box center [354, 400] width 99 height 14
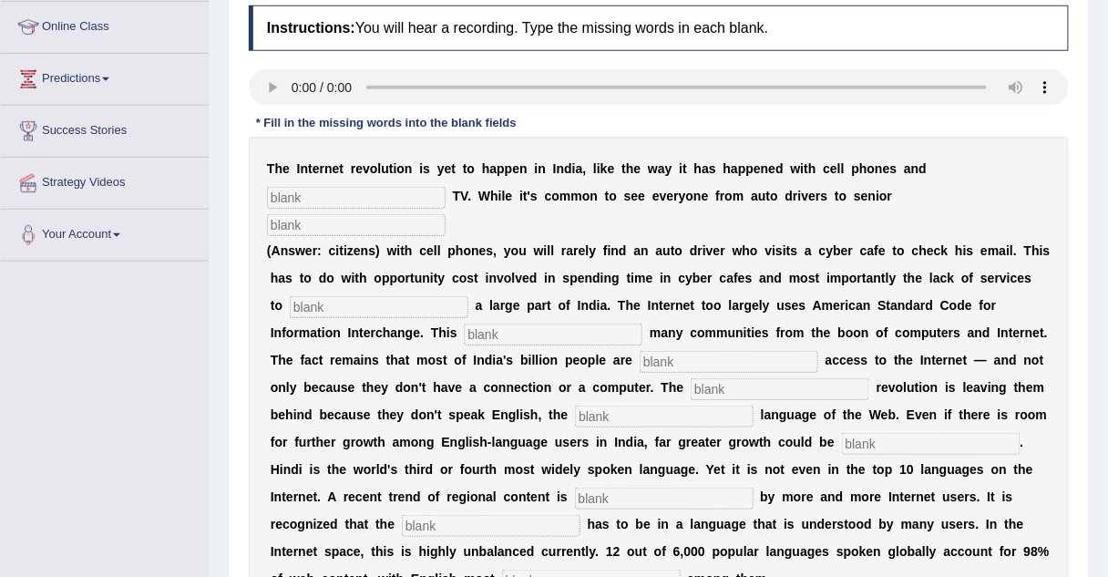
scroll to position [251, 0]
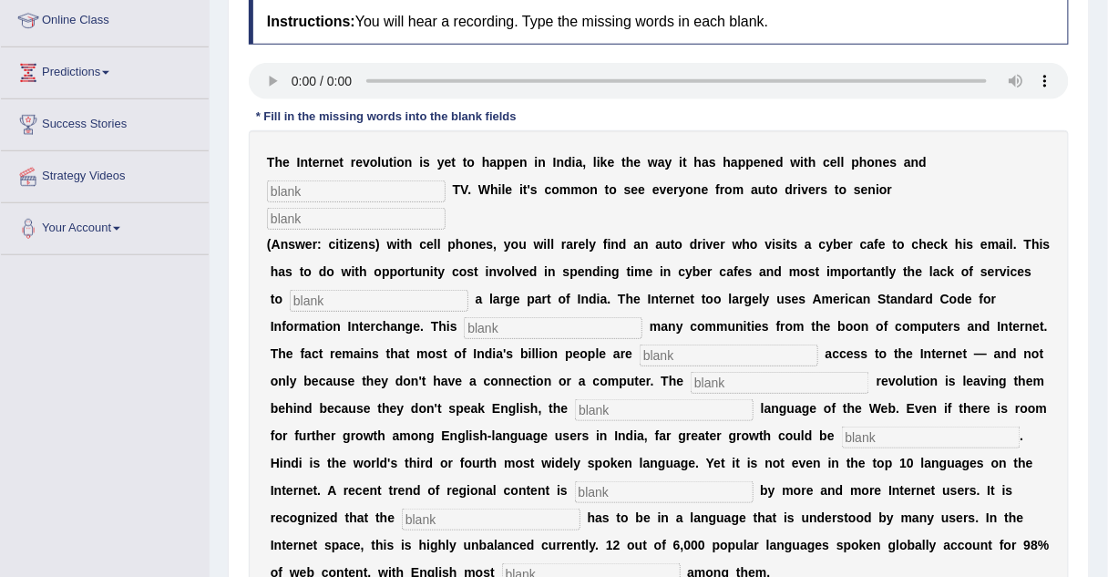
click at [446, 180] on input "text" at bounding box center [356, 191] width 179 height 22
type input "cable"
click at [446, 208] on input "text" at bounding box center [356, 219] width 179 height 22
type input "citizens"
click at [389, 290] on input "text" at bounding box center [379, 301] width 179 height 22
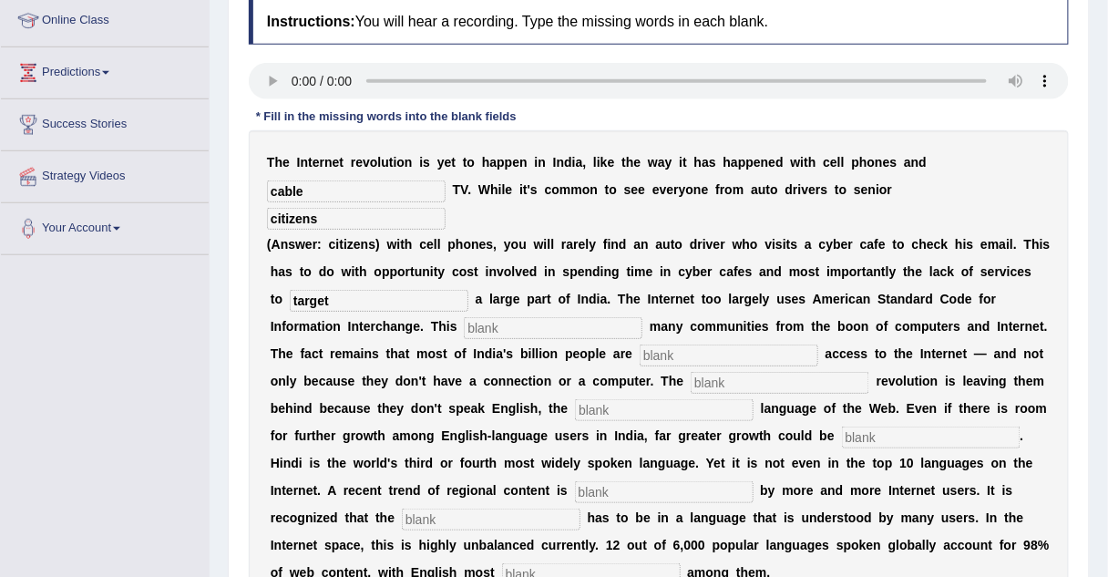
type input "target"
click at [464, 317] on input "text" at bounding box center [553, 328] width 179 height 22
type input "early"
click at [519, 315] on div "T h e I n t e r n e t r e v o l u t i o n i s y e t t o h a p p e n i n I n d i…" at bounding box center [659, 367] width 820 height 474
click at [640, 344] on input "text" at bounding box center [729, 355] width 179 height 22
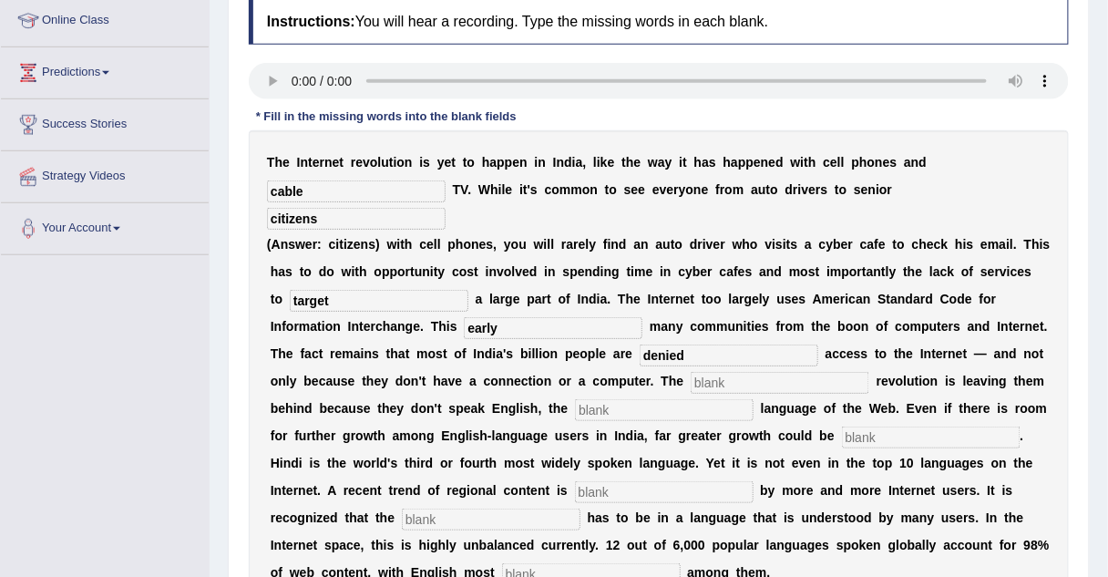
type input "denied"
click at [691, 372] on input "text" at bounding box center [780, 383] width 179 height 22
type input "d"
type input "Digital"
click at [575, 399] on input "text" at bounding box center [664, 410] width 179 height 22
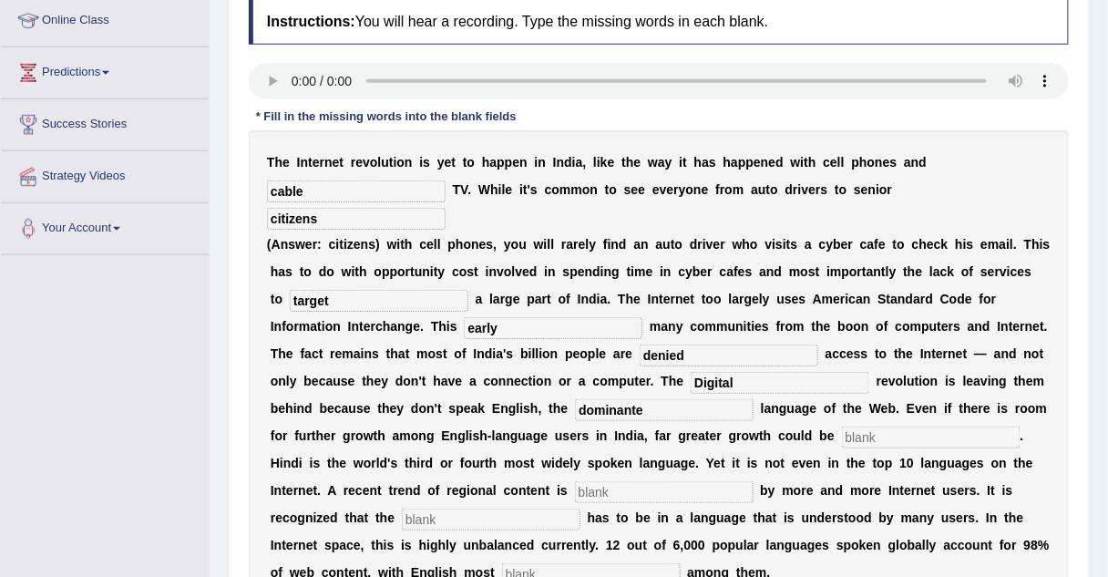
type input "dominante"
click at [842, 426] on input "text" at bounding box center [931, 437] width 179 height 22
type input "unlist"
click at [575, 481] on input "text" at bounding box center [664, 492] width 179 height 22
type input "preffered"
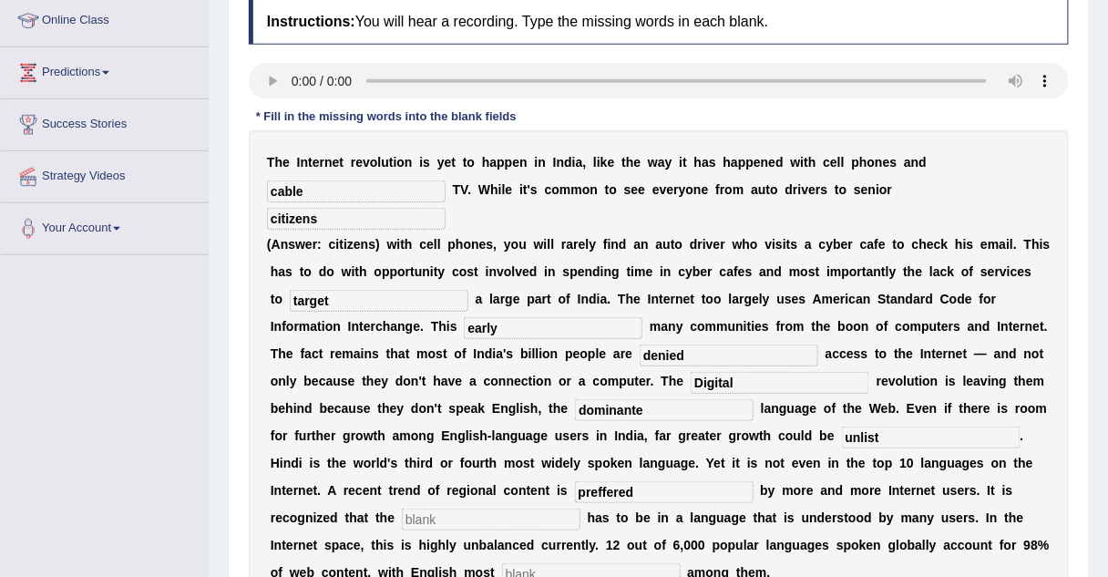
click at [580, 508] on input "text" at bounding box center [491, 519] width 179 height 22
type input "recognize"
click at [681, 563] on input "text" at bounding box center [591, 574] width 179 height 22
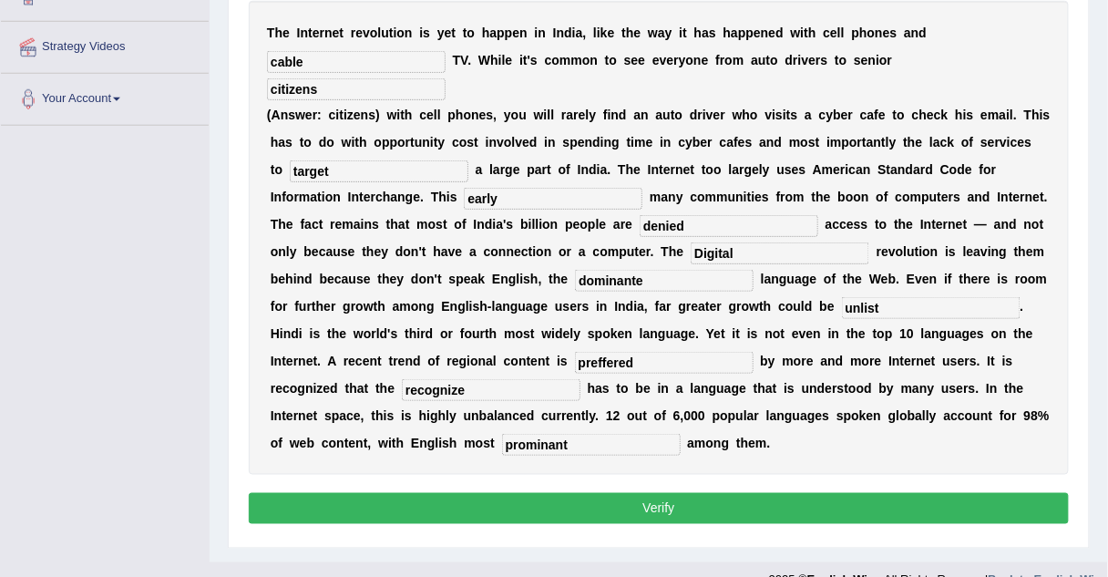
type input "prominant"
click at [736, 493] on button "Verify" at bounding box center [659, 508] width 820 height 31
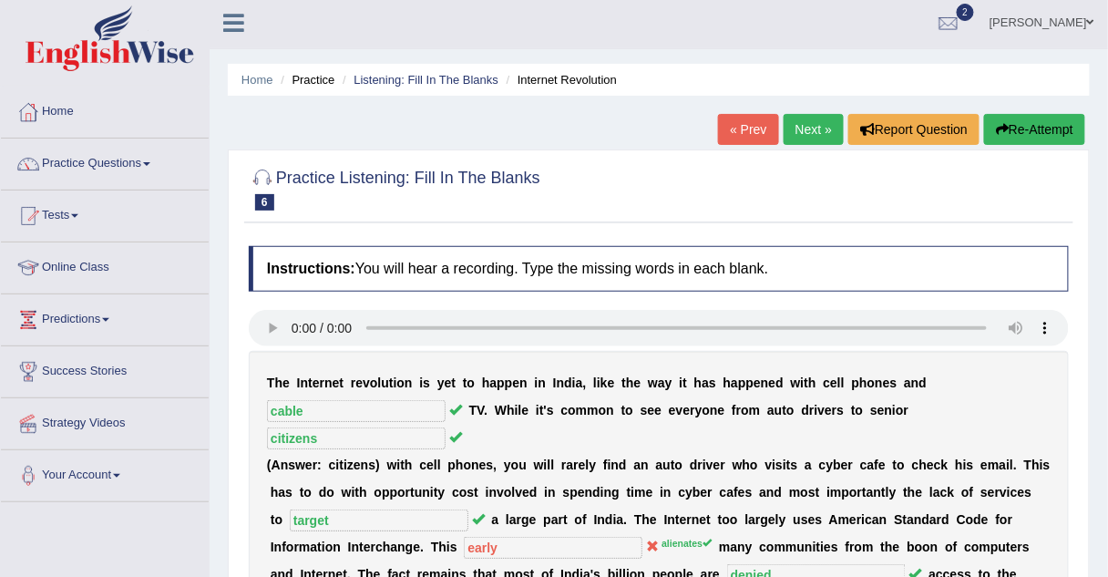
scroll to position [0, 0]
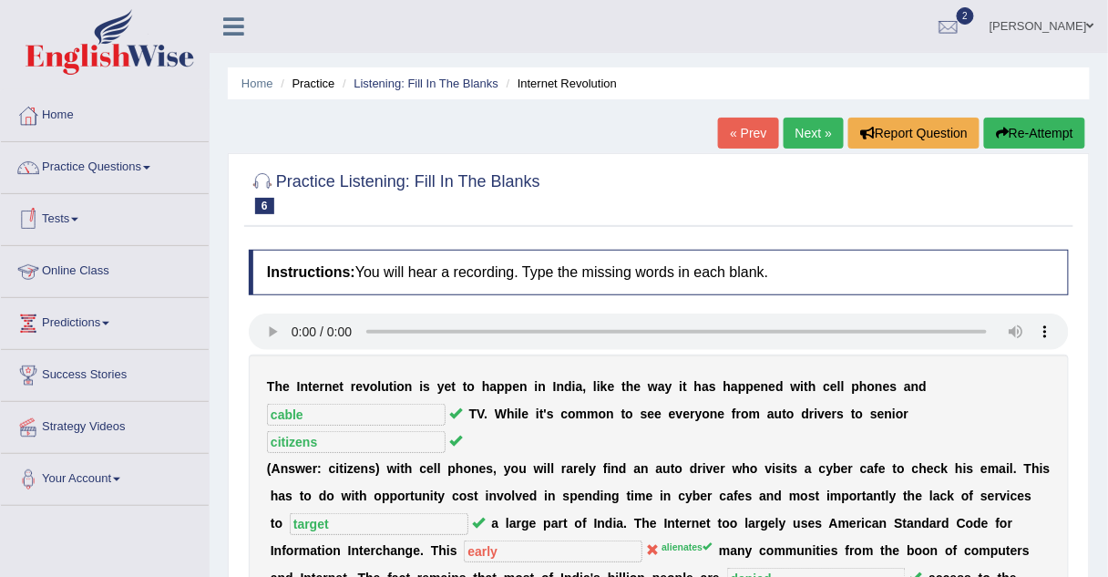
click at [84, 267] on link "Online Class" at bounding box center [105, 269] width 208 height 46
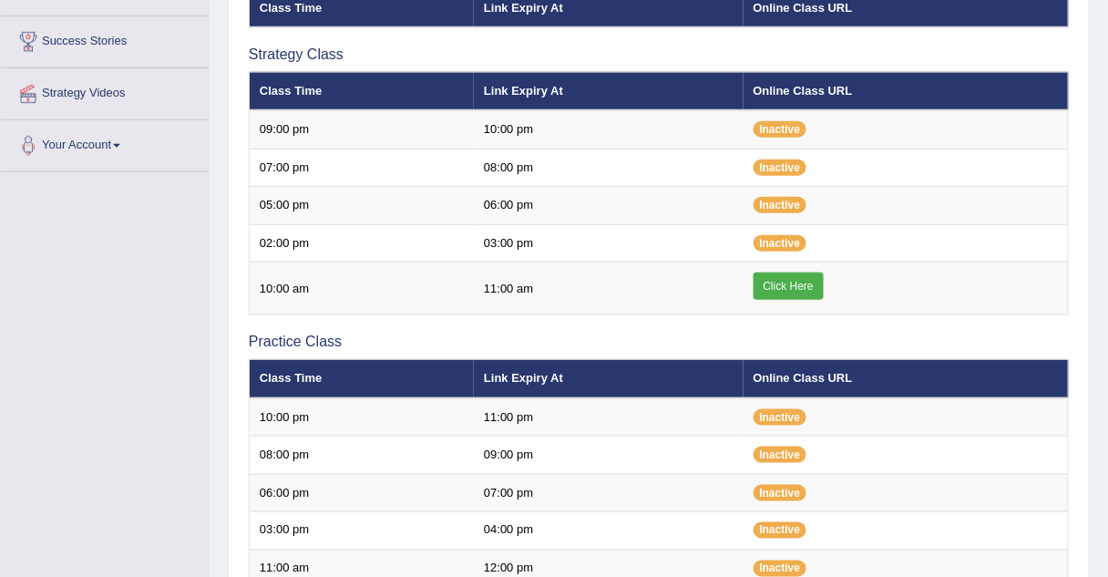
scroll to position [350, 0]
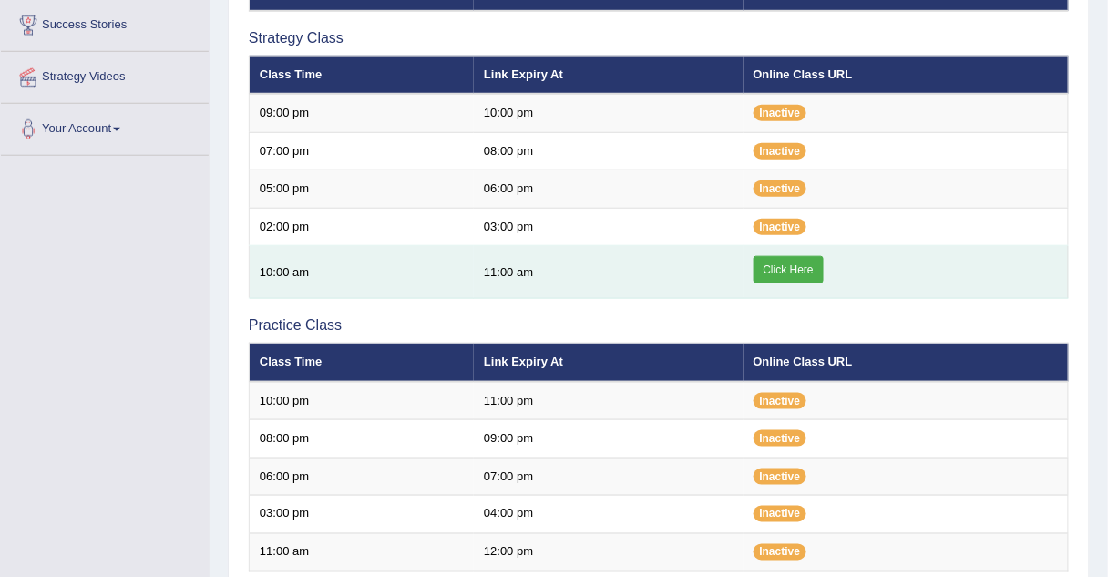
click at [785, 263] on link "Click Here" at bounding box center [788, 269] width 70 height 27
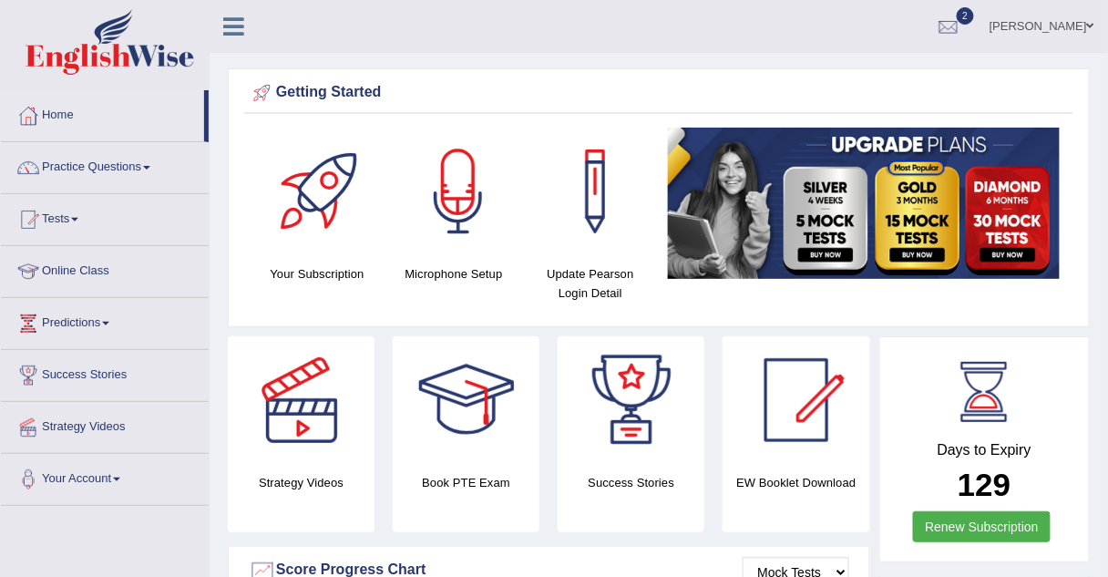
click at [67, 167] on link "Practice Questions" at bounding box center [105, 165] width 208 height 46
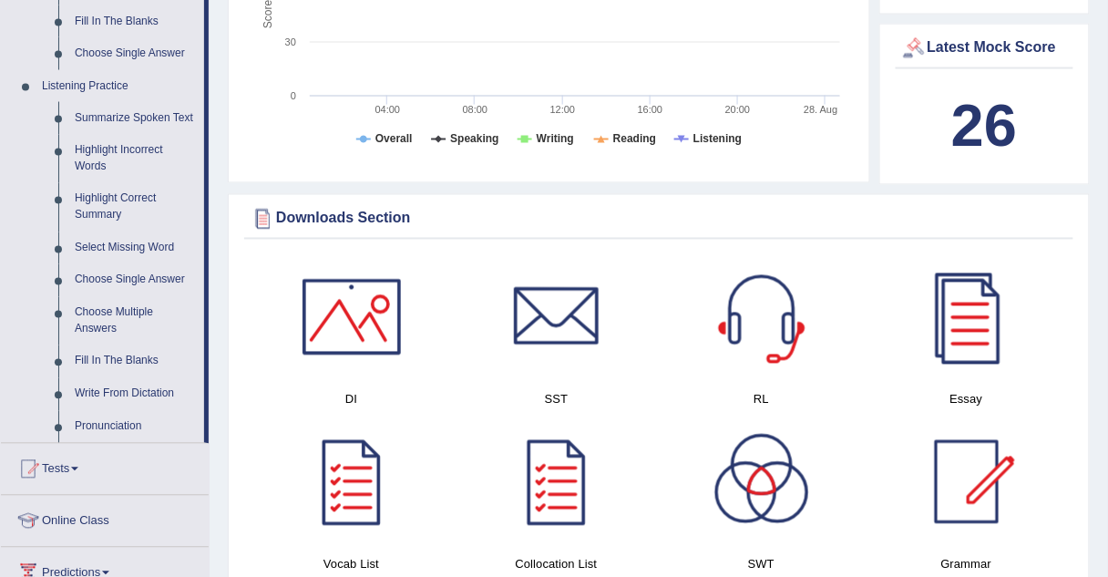
scroll to position [722, 0]
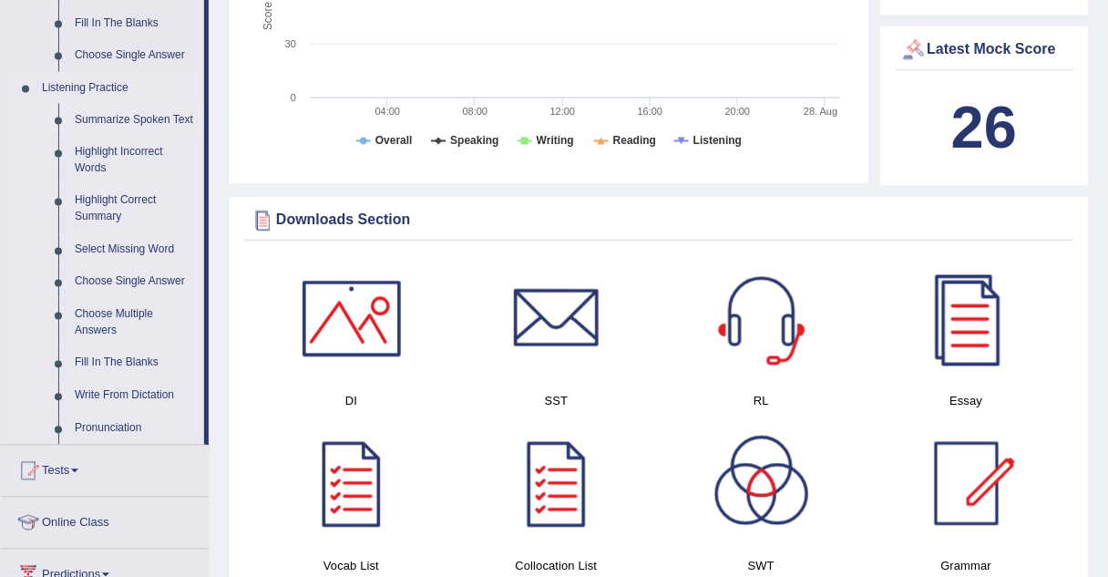
click at [109, 117] on link "Summarize Spoken Text" at bounding box center [136, 120] width 138 height 33
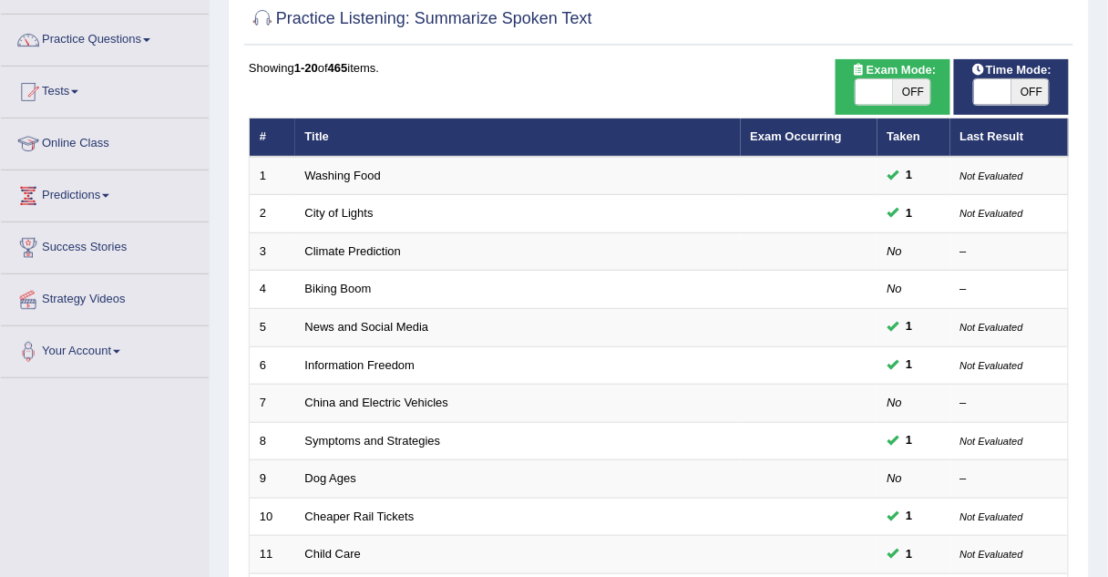
scroll to position [128, 0]
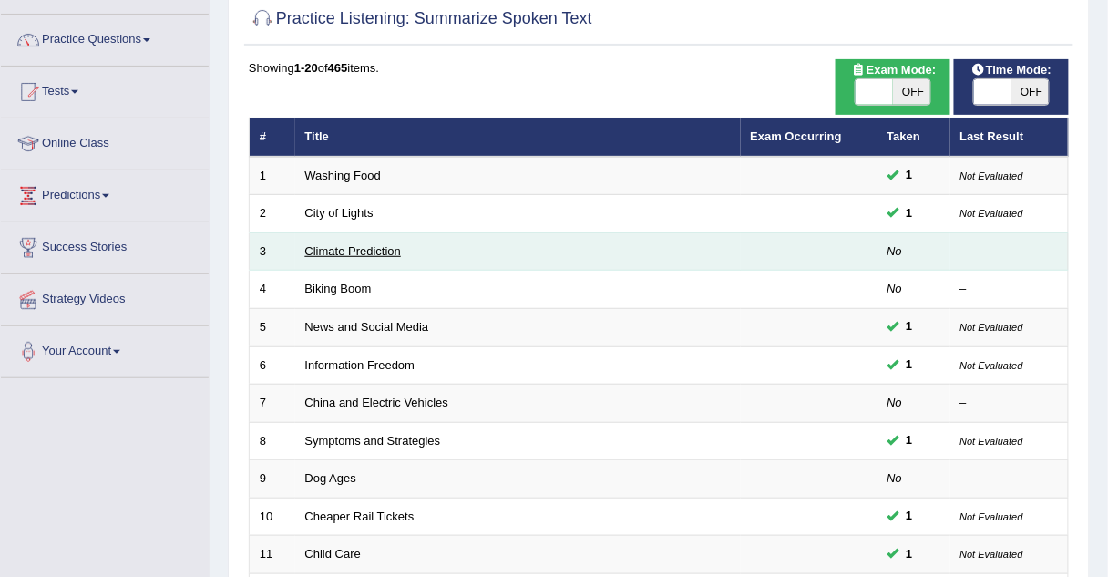
click at [363, 248] on link "Climate Prediction" at bounding box center [353, 251] width 97 height 14
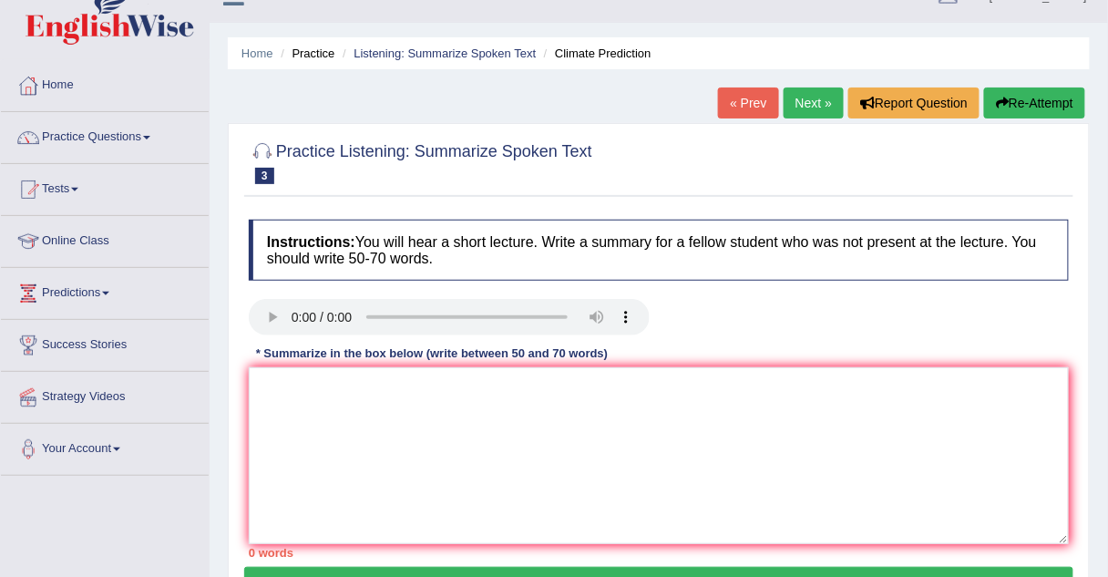
scroll to position [36, 0]
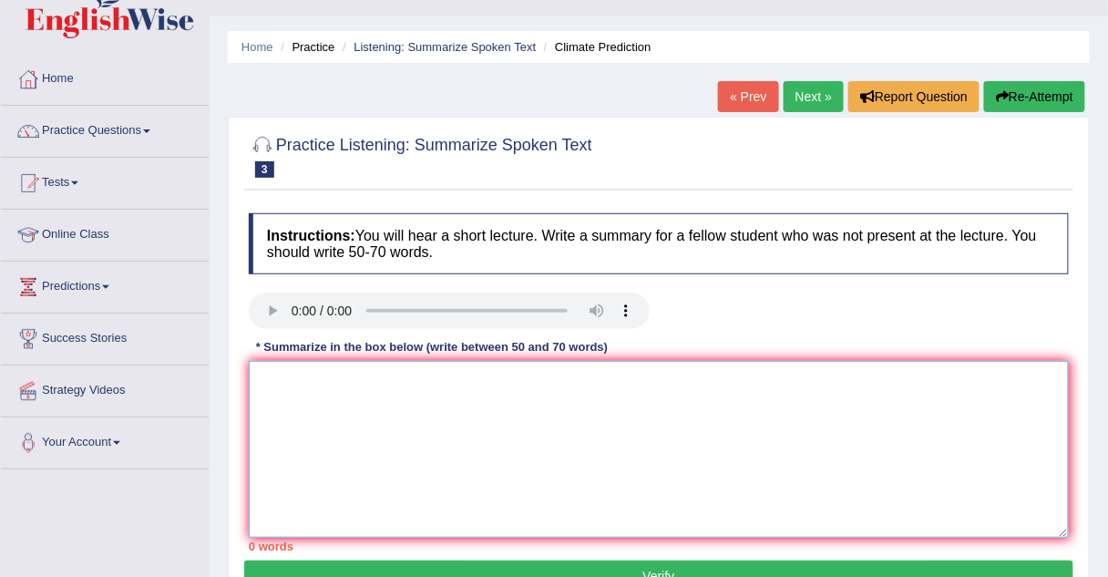
click at [276, 372] on textarea at bounding box center [659, 449] width 820 height 177
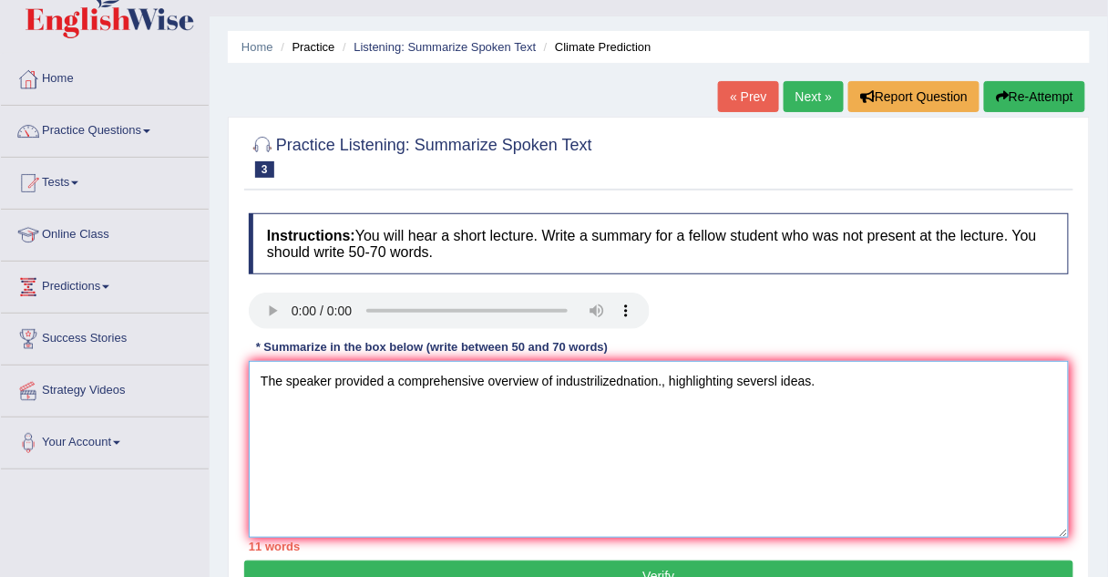
click at [657, 382] on textarea "The speaker provided a comprehensive overview of industrilizednation., highligh…" at bounding box center [659, 449] width 820 height 177
click at [661, 384] on textarea "The speaker provided a comprehensive overview of industrilizednation., highligh…" at bounding box center [659, 449] width 820 height 177
click at [660, 382] on textarea "The speaker provided a comprehensive overview of industrilizednation, highlight…" at bounding box center [659, 449] width 820 height 177
click at [660, 383] on textarea "The speaker provided a comprehensive overview of industrilizednation, highlight…" at bounding box center [659, 449] width 820 height 177
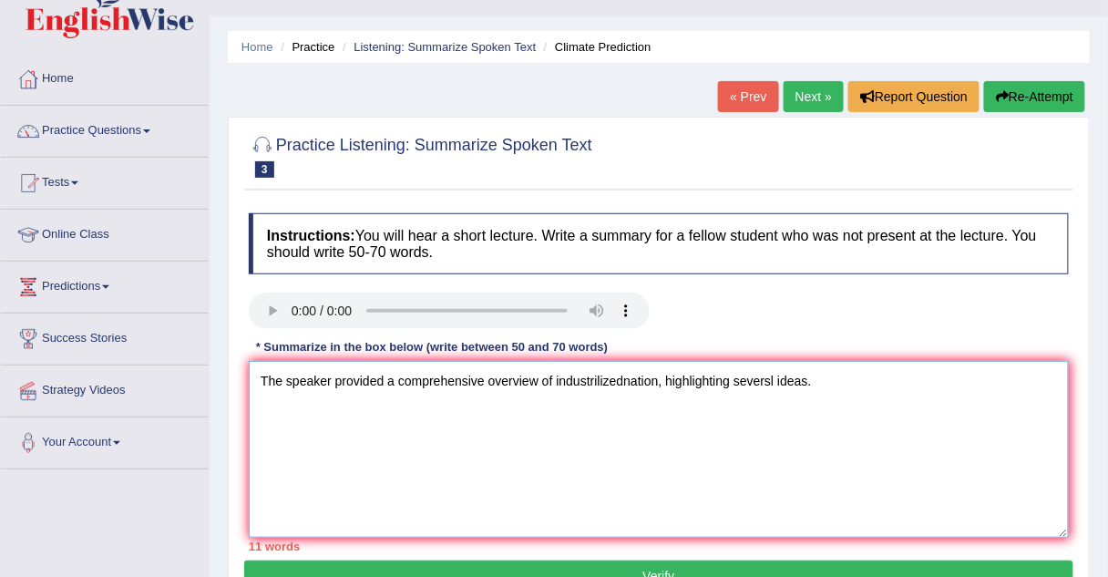
click at [660, 383] on textarea "The speaker provided a comprehensive overview of industrilizednation, highlight…" at bounding box center [659, 449] width 820 height 177
click at [661, 380] on textarea "The speaker provided a comprehensive overview of industrilizednation, highlight…" at bounding box center [659, 449] width 820 height 177
click at [816, 379] on textarea "The speaker provided a comprehensive overview of industrilizednation, highlight…" at bounding box center [659, 449] width 820 height 177
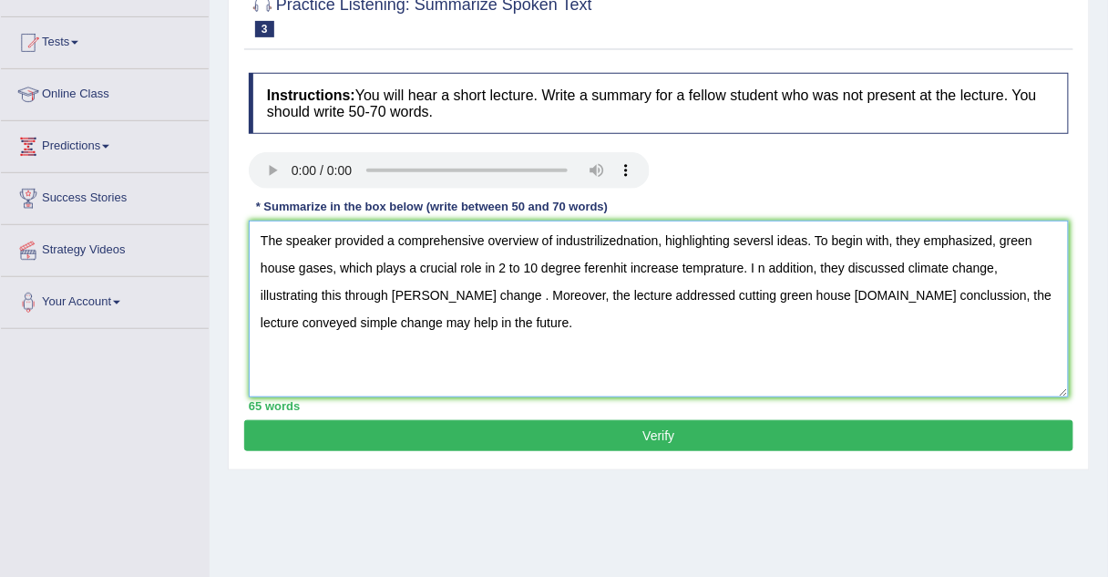
scroll to position [180, 0]
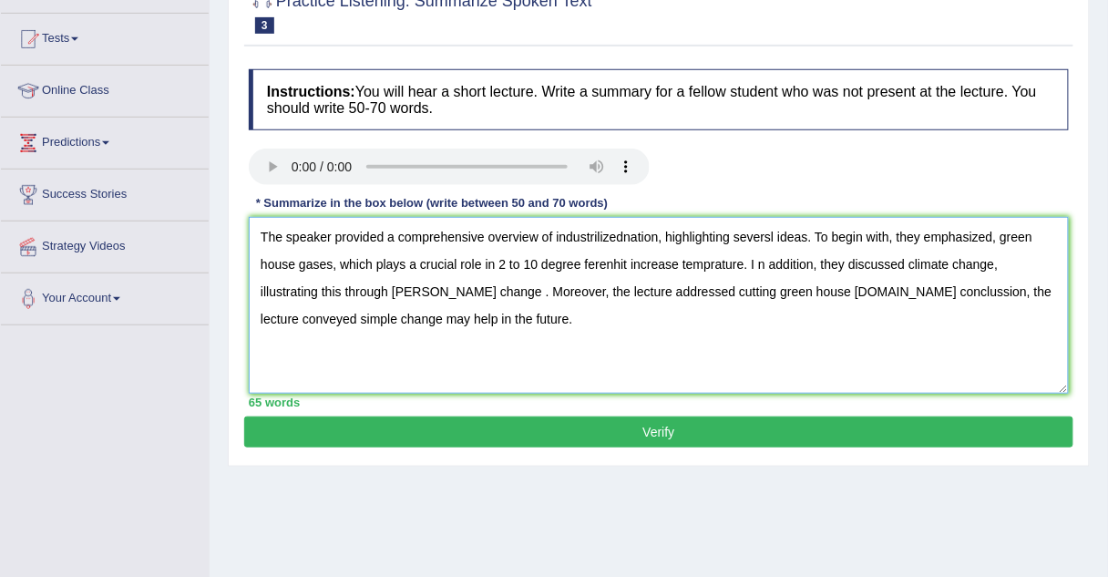
type textarea "The speaker provided a comprehensive overview of industrilizednation, highlight…"
click at [690, 422] on button "Verify" at bounding box center [658, 431] width 829 height 31
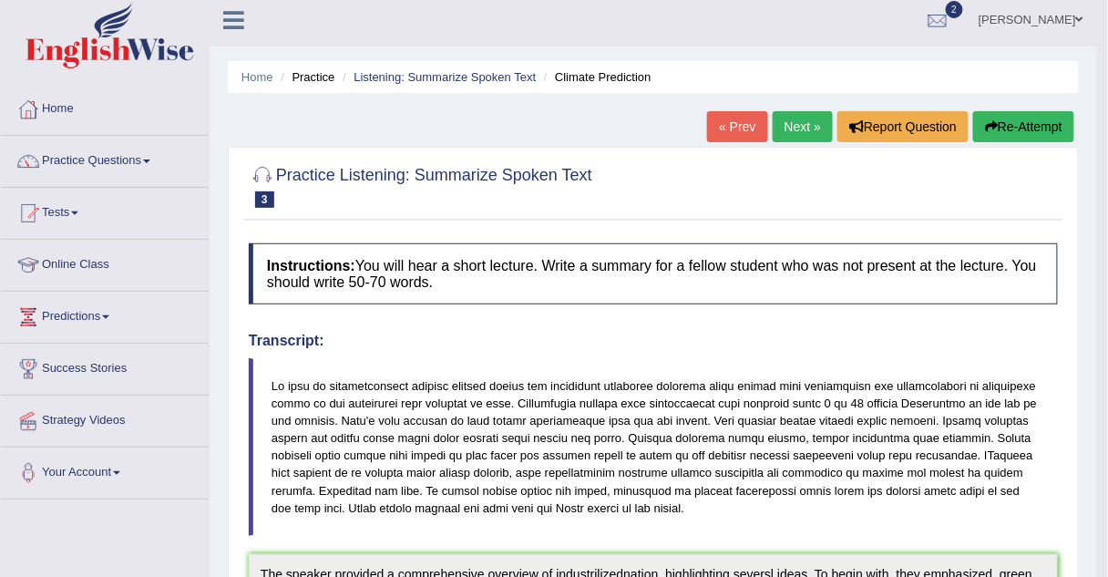
scroll to position [6, 0]
click at [100, 166] on link "Practice Questions" at bounding box center [105, 159] width 208 height 46
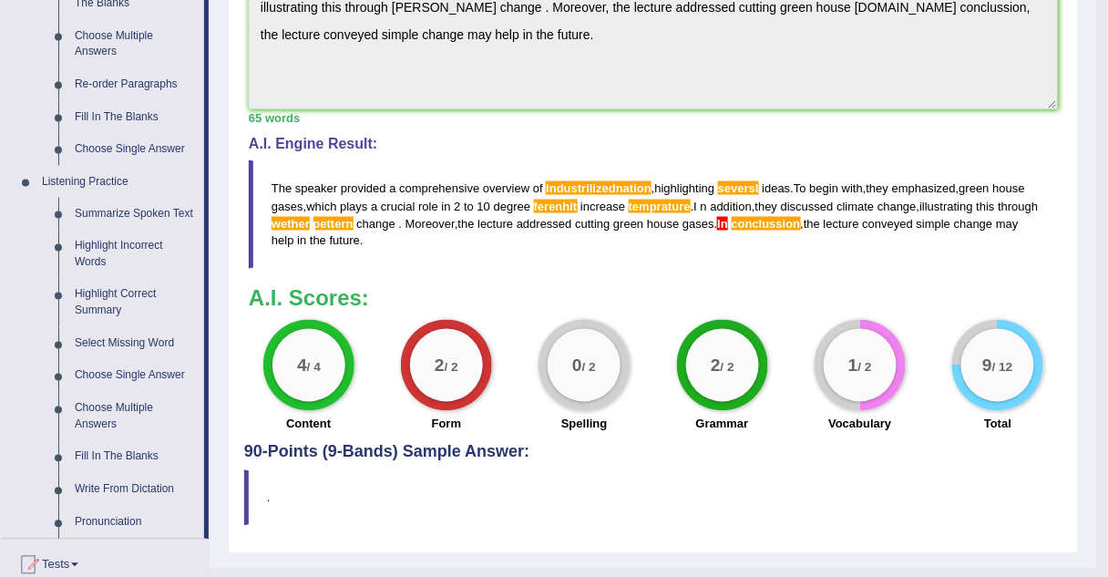
scroll to position [635, 0]
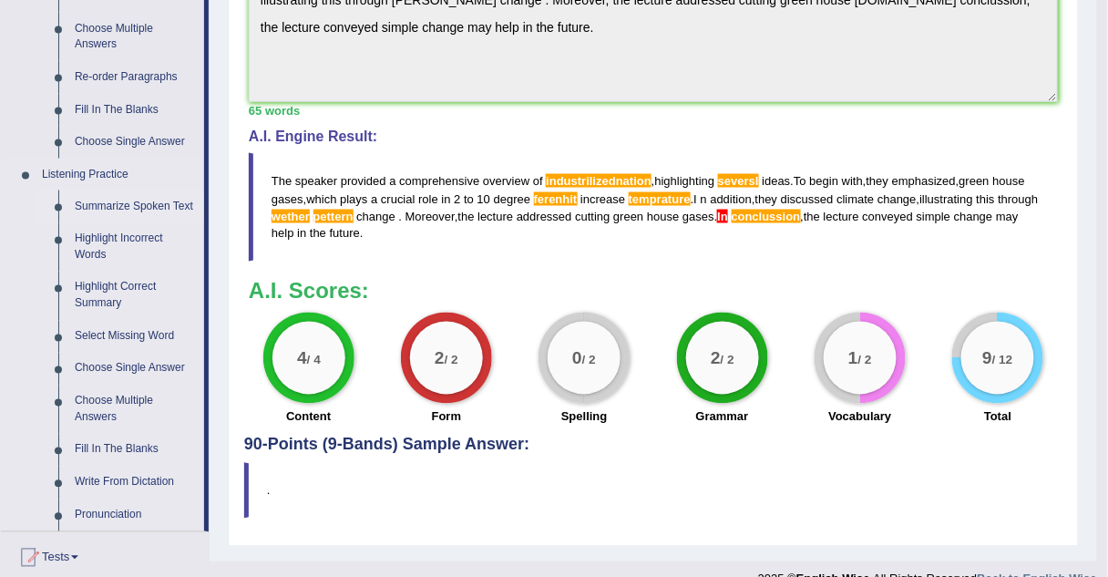
click at [98, 208] on link "Summarize Spoken Text" at bounding box center [136, 206] width 138 height 33
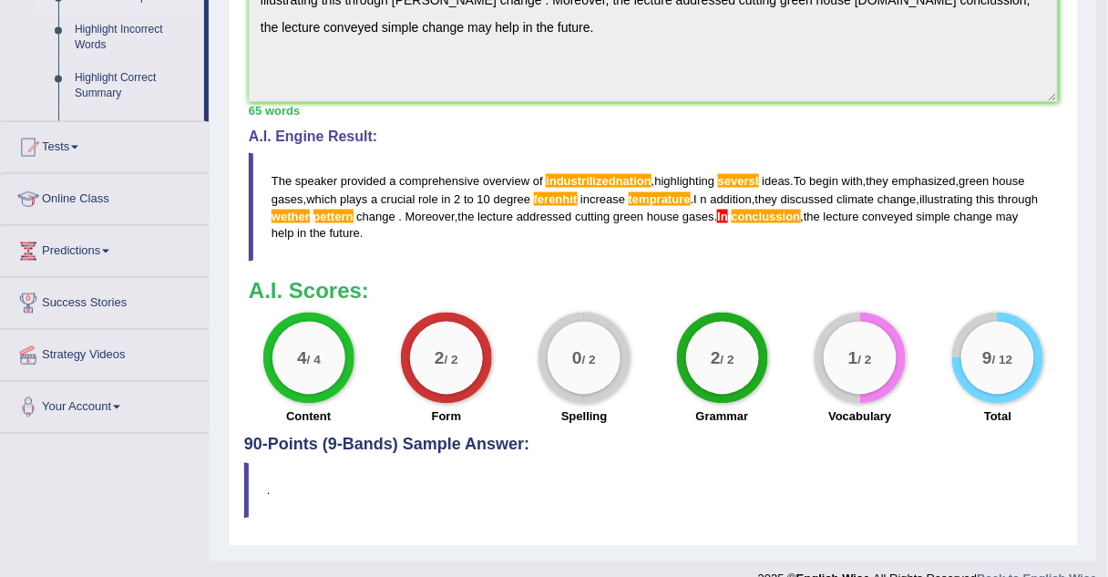
scroll to position [567, 0]
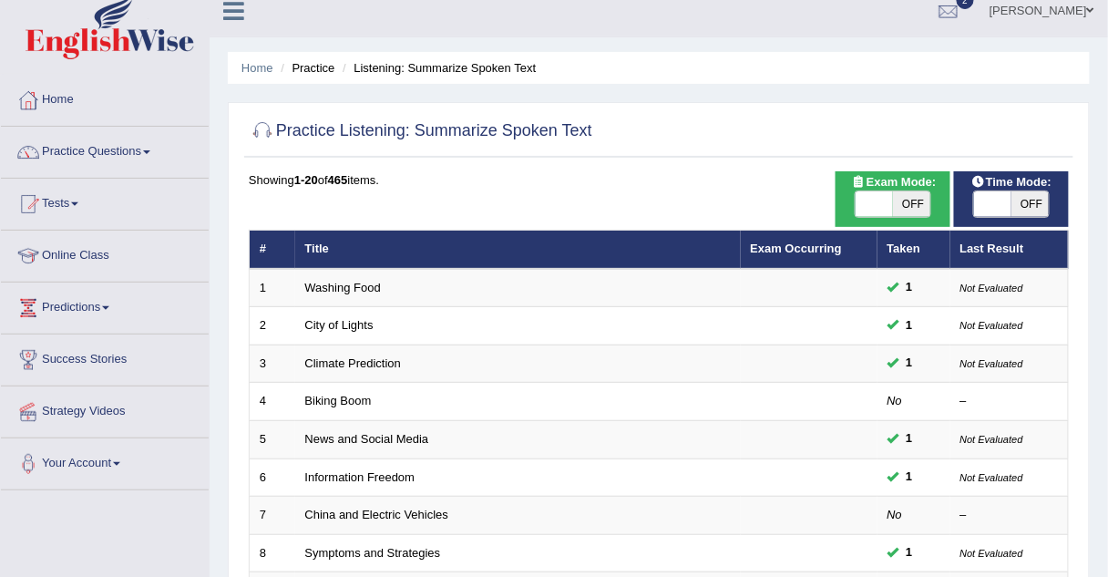
scroll to position [15, 0]
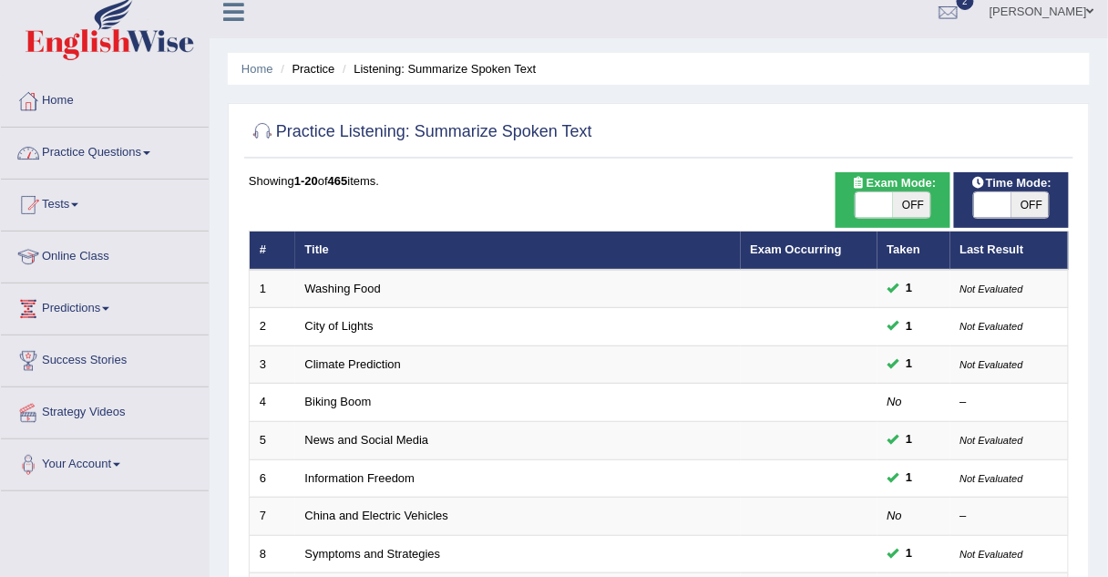
click at [126, 151] on link "Practice Questions" at bounding box center [105, 151] width 208 height 46
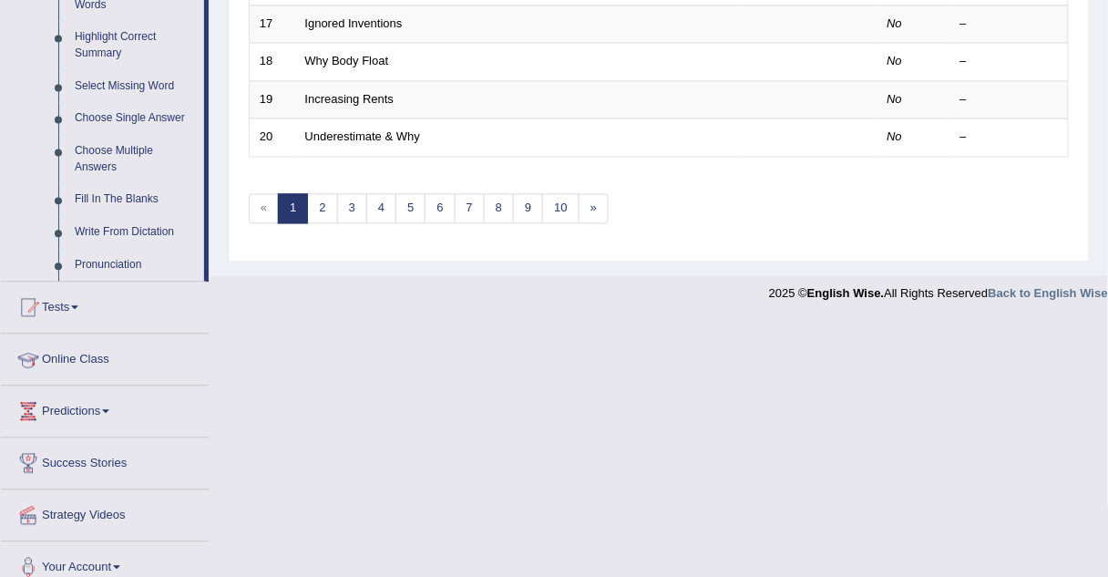
scroll to position [900, 0]
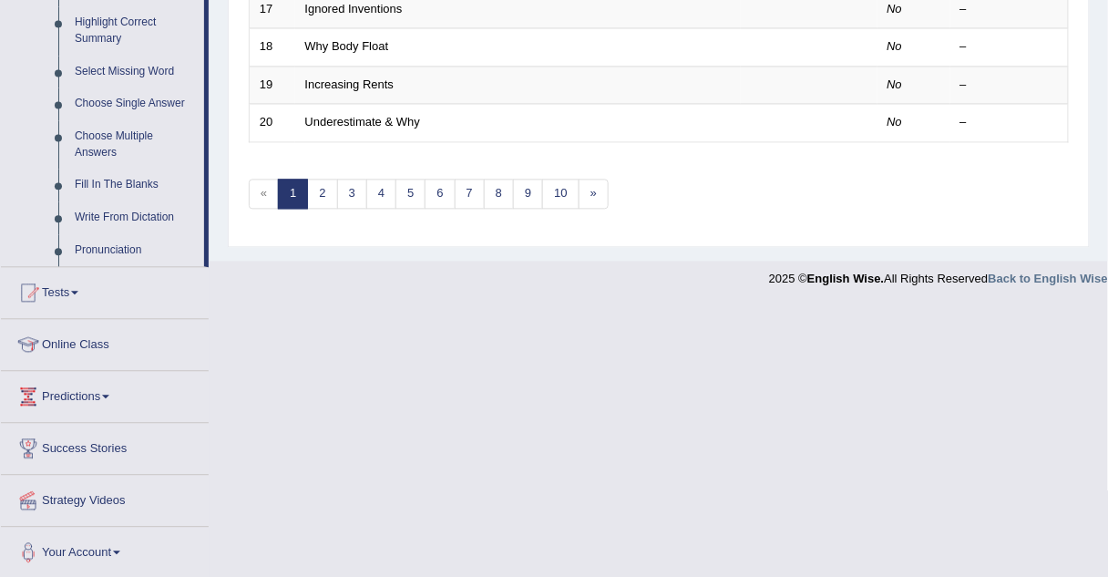
click at [79, 344] on link "Online Class" at bounding box center [105, 342] width 208 height 46
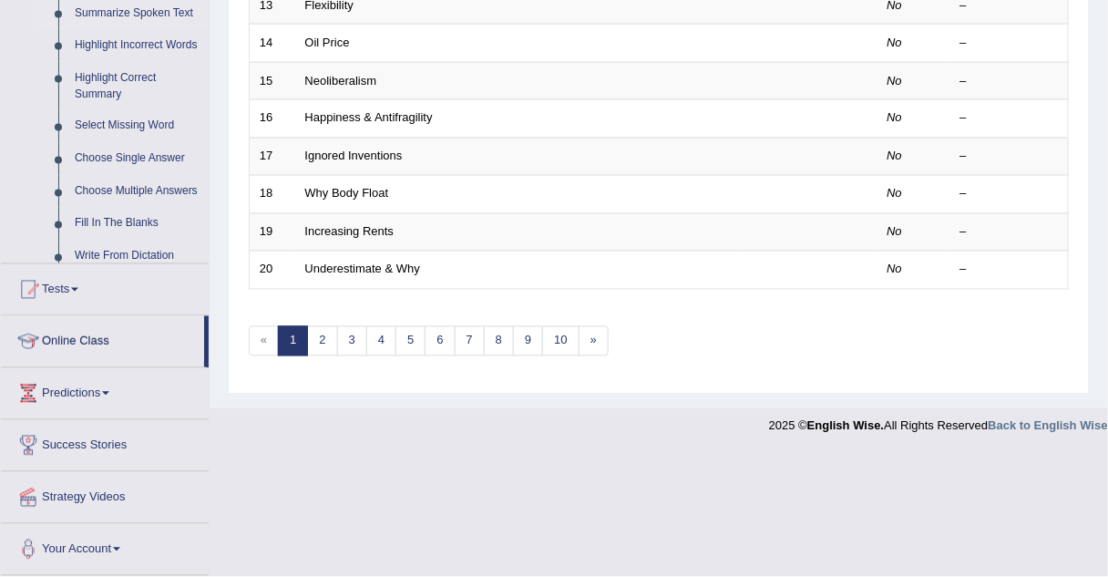
scroll to position [749, 0]
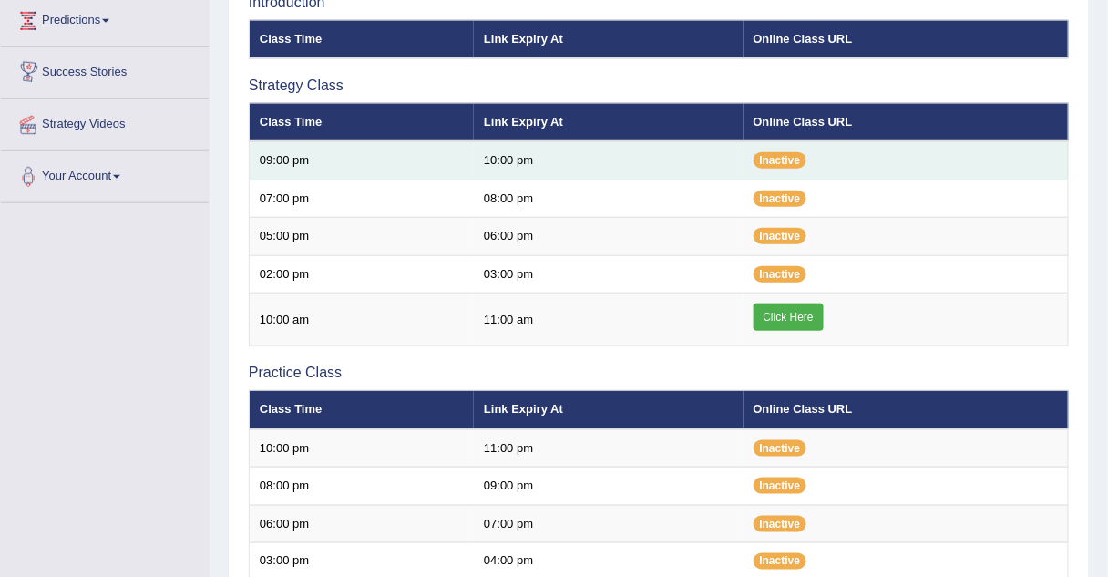
scroll to position [303, 0]
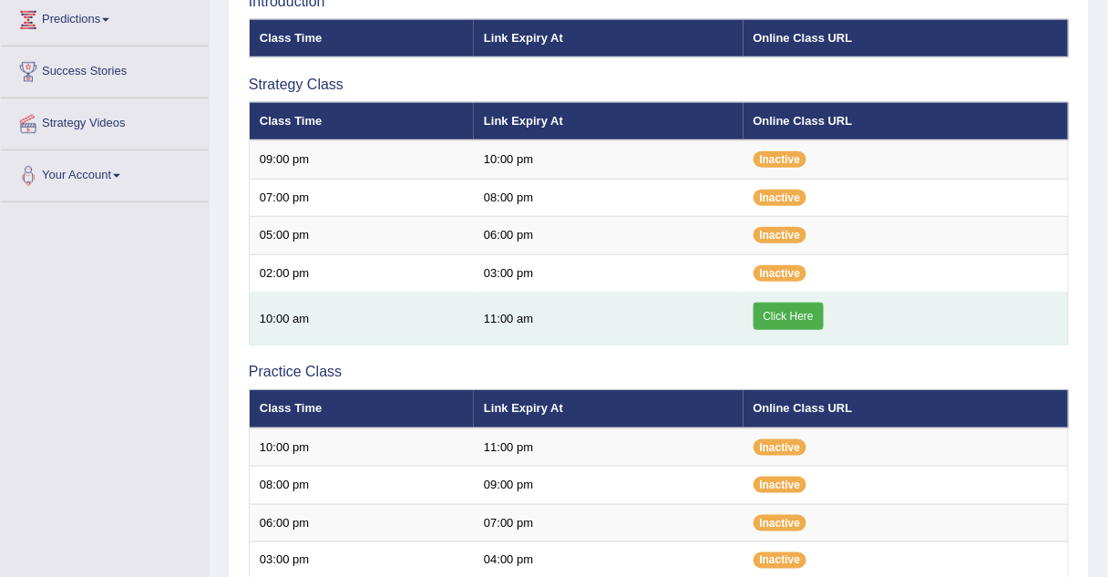
click at [767, 323] on link "Click Here" at bounding box center [788, 315] width 70 height 27
